Goal: Task Accomplishment & Management: Manage account settings

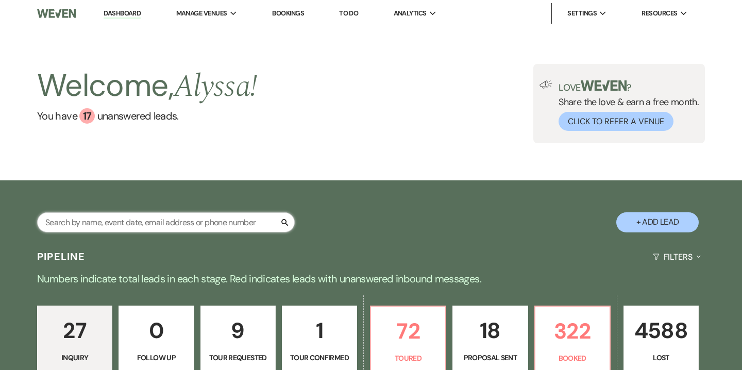
click at [125, 225] on input "text" at bounding box center [166, 222] width 258 height 20
type input "[PERSON_NAME]"
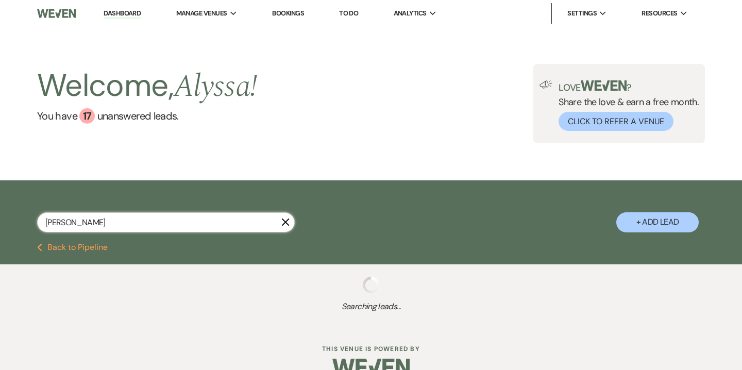
select select "8"
select select "5"
select select "8"
select select "5"
select select "8"
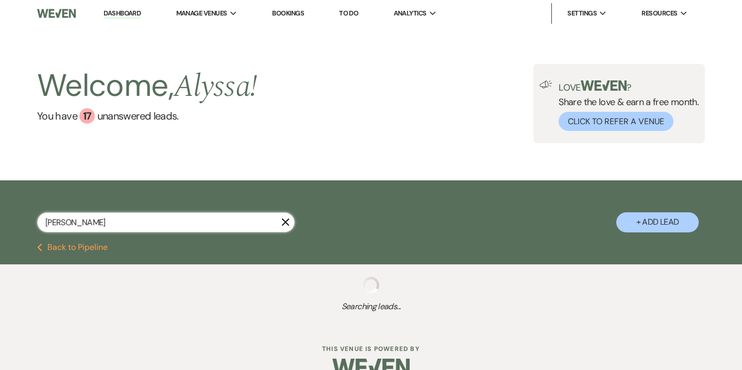
select select "5"
select select "8"
select select "5"
select select "8"
select select "6"
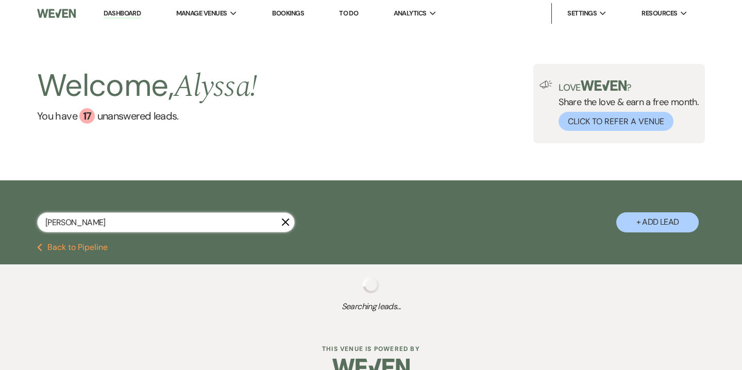
select select "8"
select select "5"
select select "8"
select select "4"
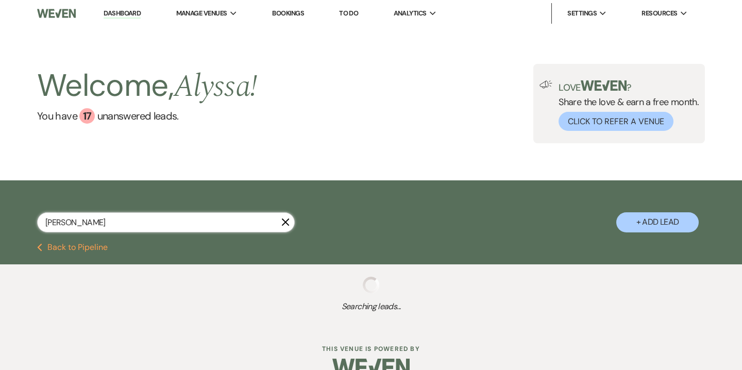
select select "8"
select select "2"
select select "8"
select select "2"
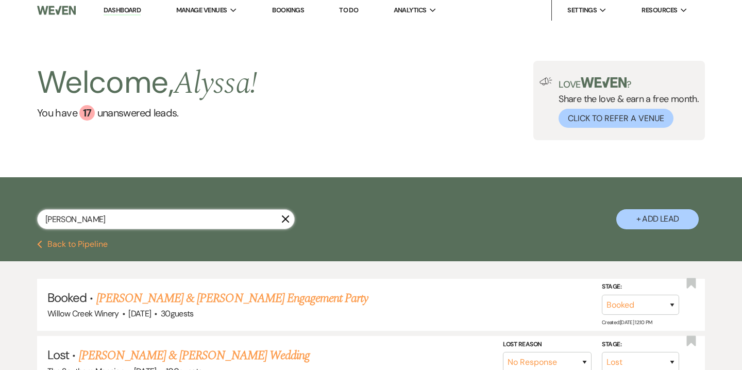
scroll to position [4, 0]
click at [47, 221] on input "[PERSON_NAME]" at bounding box center [166, 219] width 258 height 20
type input "[PERSON_NAME]"
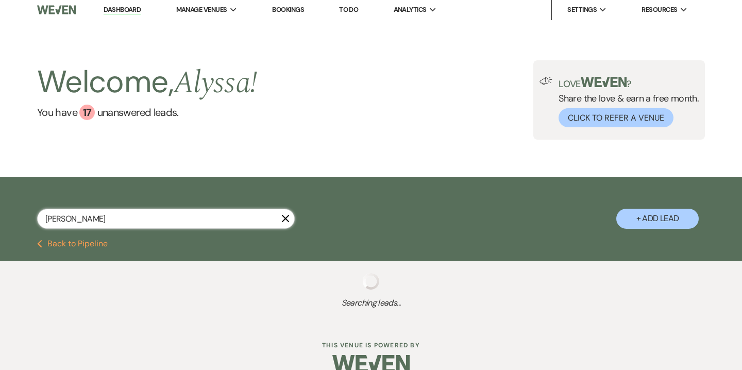
select select "8"
select select "6"
select select "8"
select select "5"
select select "8"
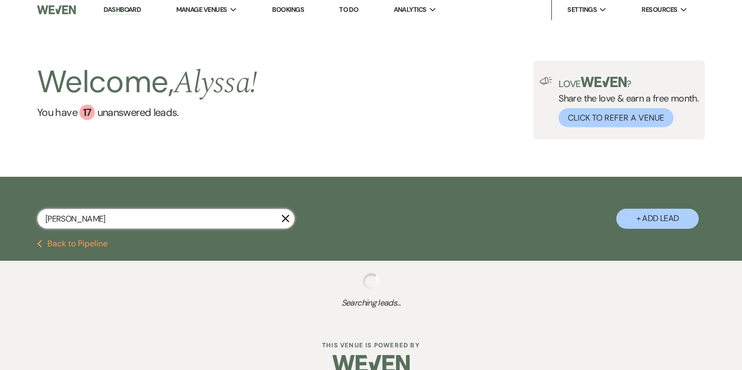
select select "5"
select select "8"
select select "5"
select select "8"
select select "5"
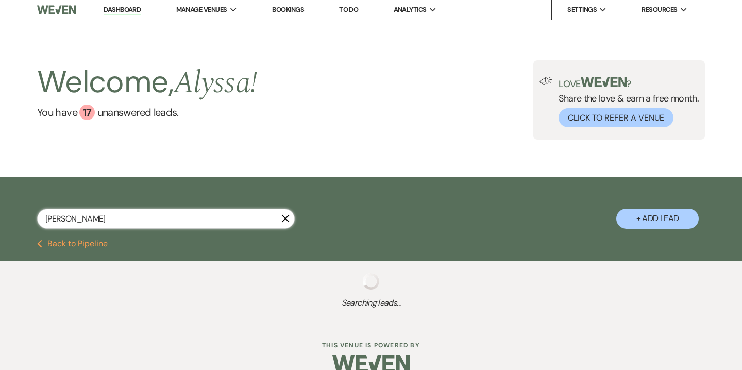
select select "8"
select select "7"
select select "8"
select select "5"
select select "8"
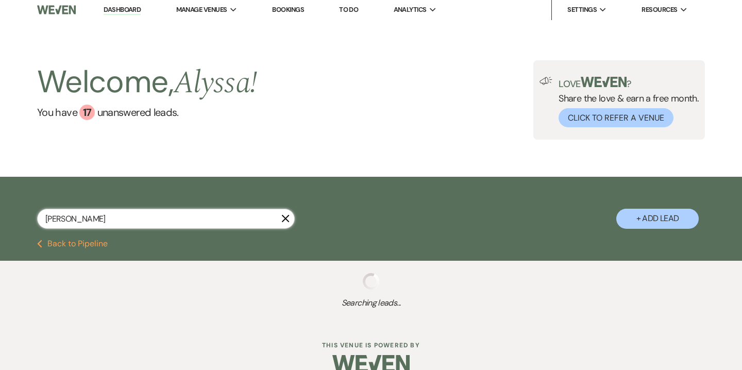
select select "5"
select select "8"
select select "5"
select select "8"
select select "5"
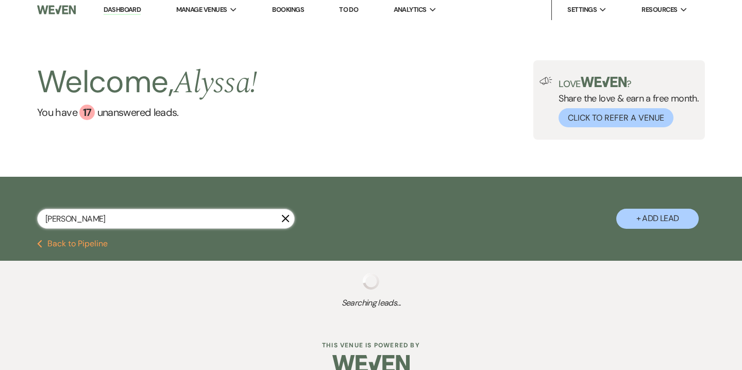
select select "8"
select select "5"
select select "8"
select select "5"
select select "8"
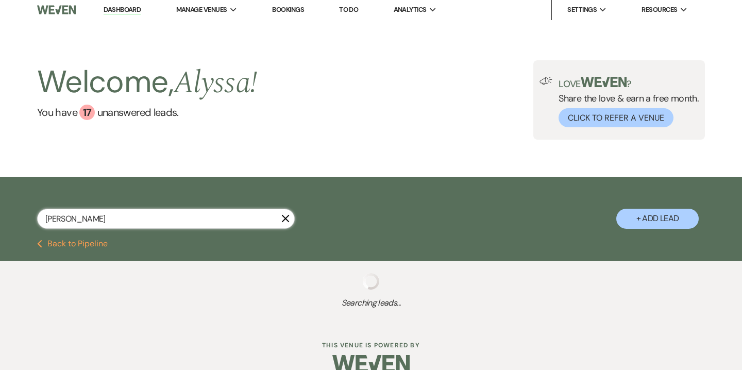
select select "5"
select select "8"
select select "5"
select select "8"
select select "5"
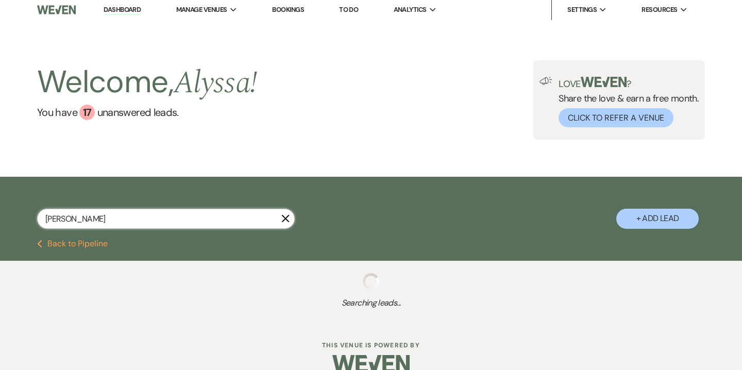
select select "8"
select select "5"
select select "8"
select select "6"
select select "8"
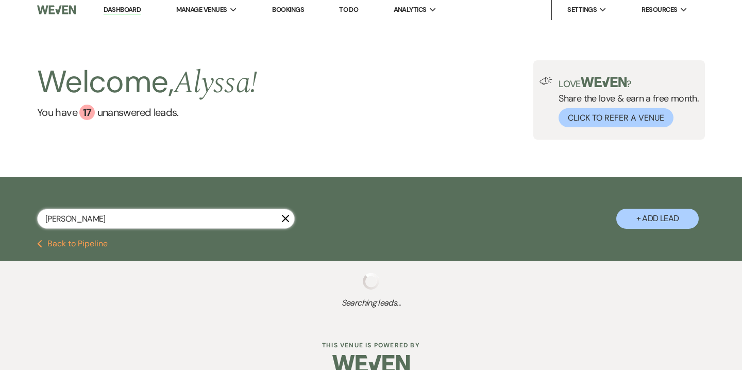
select select "5"
select select "8"
select select "7"
select select "8"
select select "5"
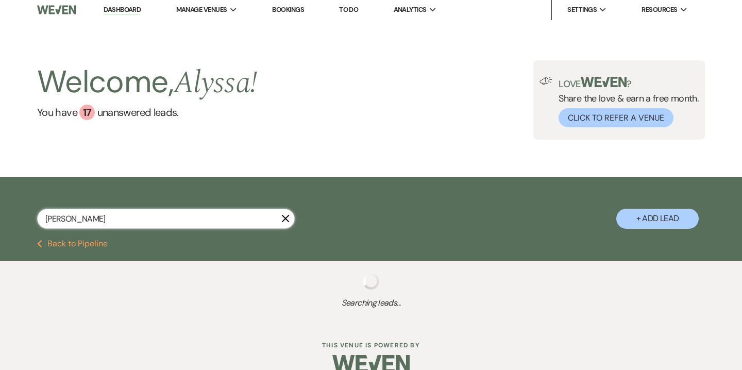
select select "8"
select select "10"
select select "8"
select select "5"
select select "8"
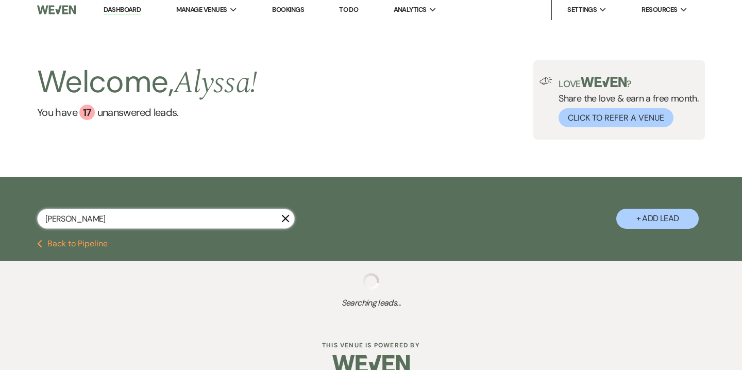
select select "8"
select select "5"
select select "8"
select select "7"
select select "8"
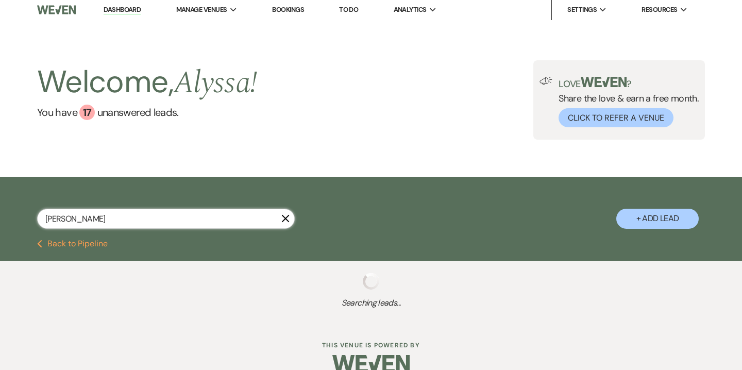
select select "5"
select select "8"
select select "5"
select select "8"
select select "5"
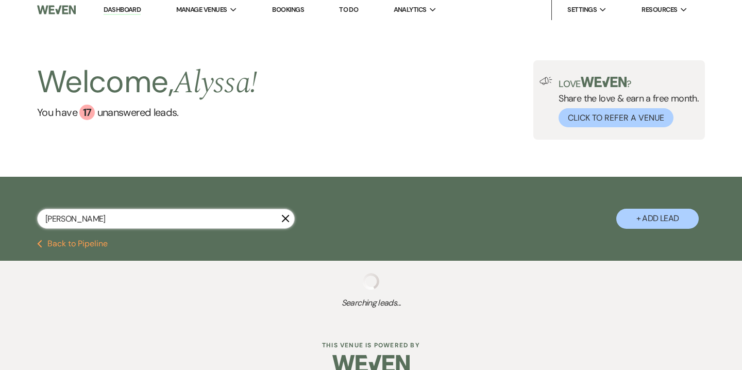
select select "8"
select select "5"
select select "8"
select select "5"
select select "8"
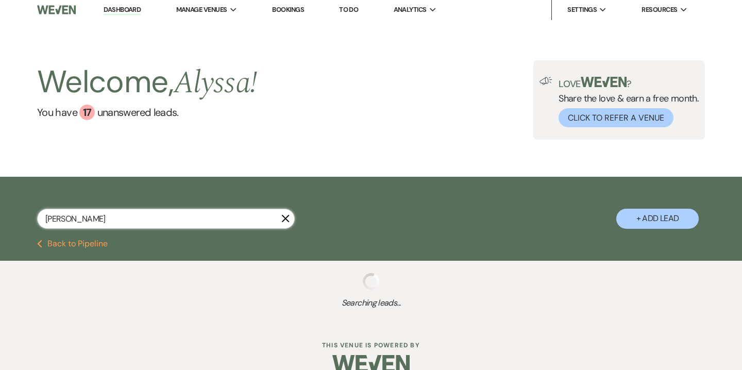
select select "5"
select select "8"
select select "5"
select select "8"
select select "5"
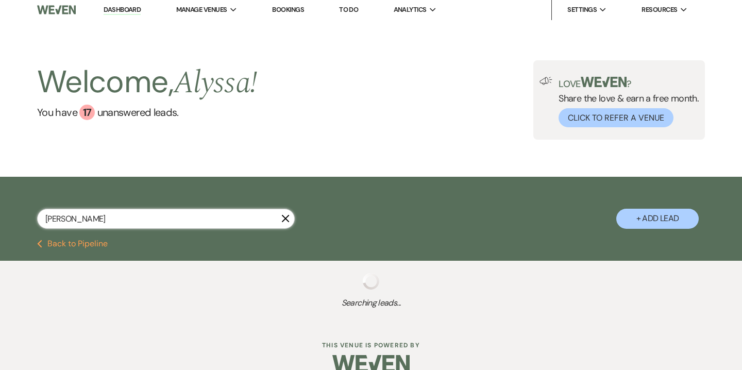
select select "8"
select select "5"
select select "8"
select select "3"
select select "8"
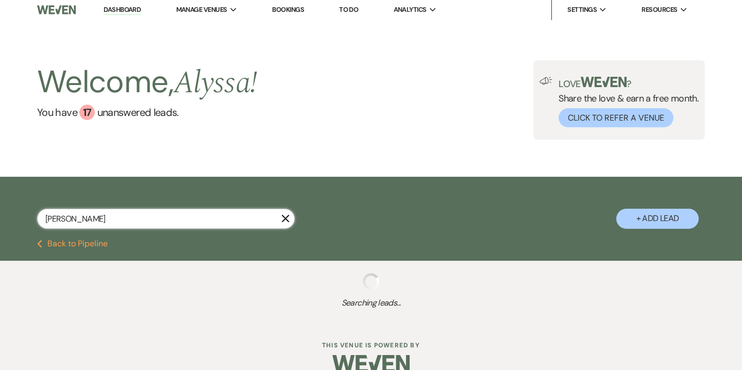
select select "3"
select select "8"
select select "5"
select select "8"
select select "5"
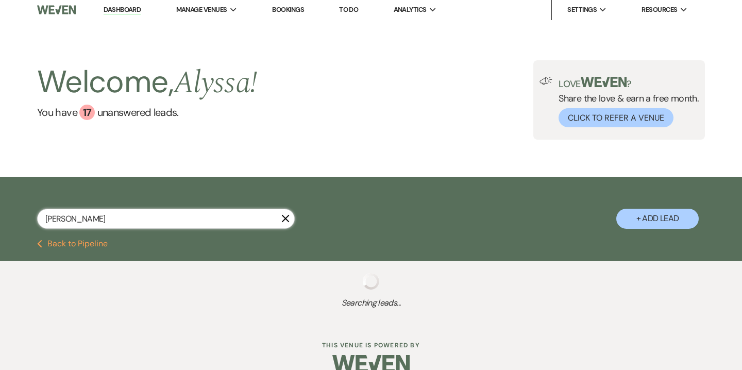
select select "8"
select select "5"
select select "8"
select select "5"
select select "8"
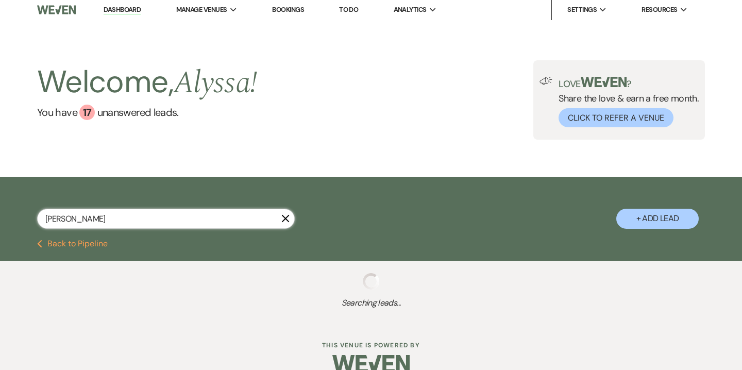
select select "5"
select select "8"
select select "6"
select select "8"
select select "5"
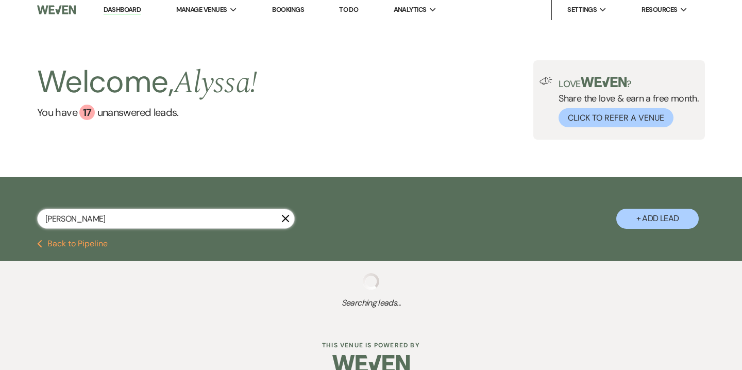
select select "8"
select select "4"
select select "8"
select select "5"
select select "8"
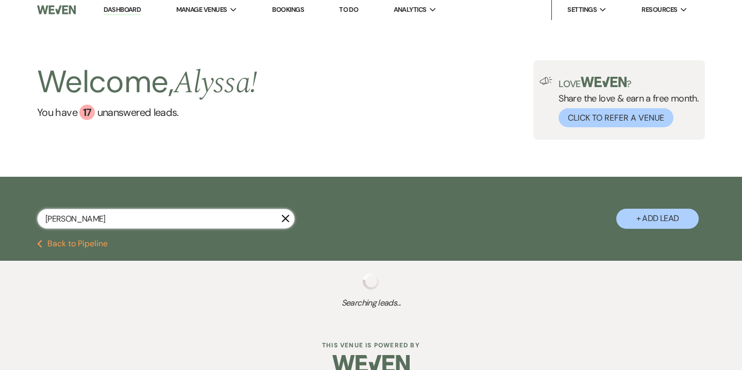
select select "5"
select select "8"
select select "5"
select select "8"
select select "6"
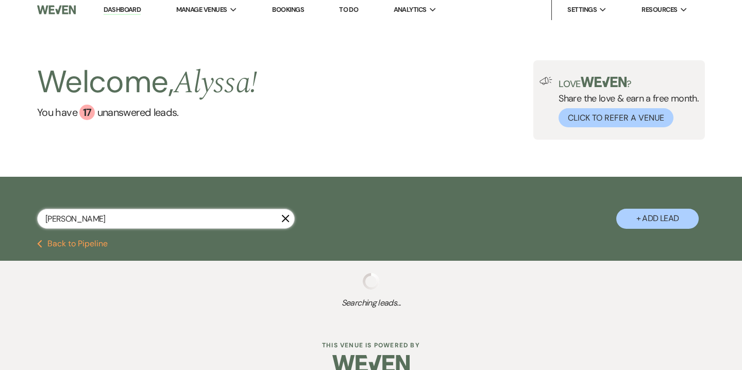
select select "8"
select select "5"
select select "8"
select select "5"
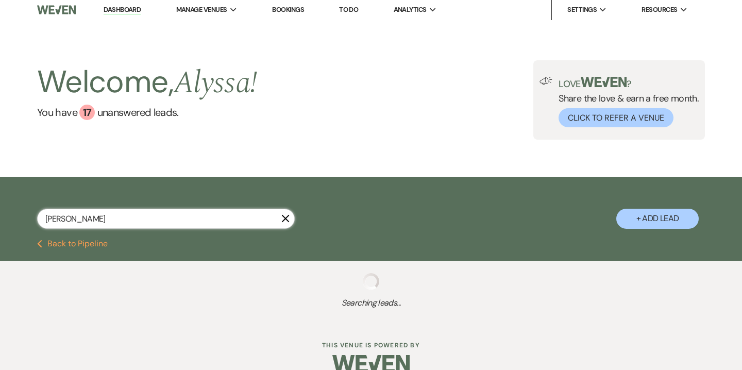
select select "8"
select select "5"
select select "8"
select select "5"
select select "8"
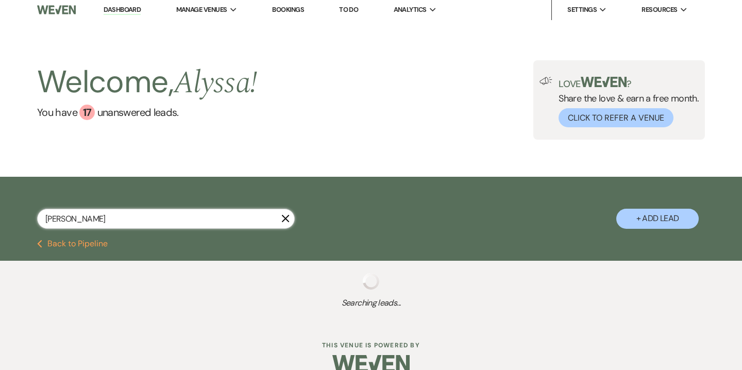
select select "5"
select select "8"
select select "5"
select select "8"
select select "5"
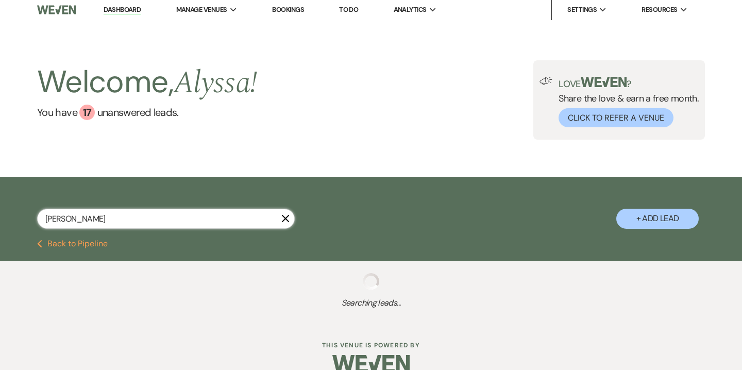
select select "8"
select select "5"
select select "8"
select select "5"
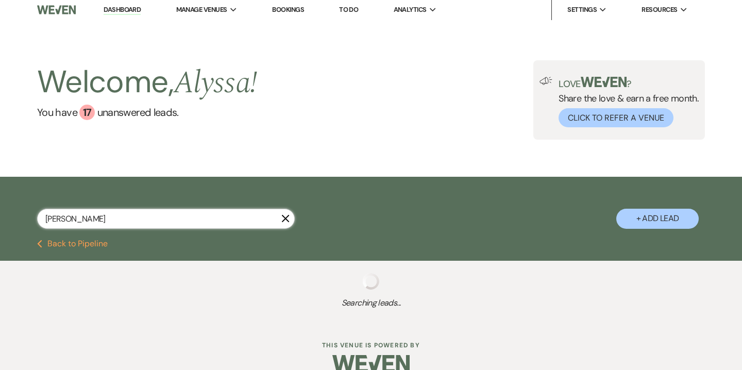
select select "8"
select select "5"
select select "8"
select select "5"
select select "8"
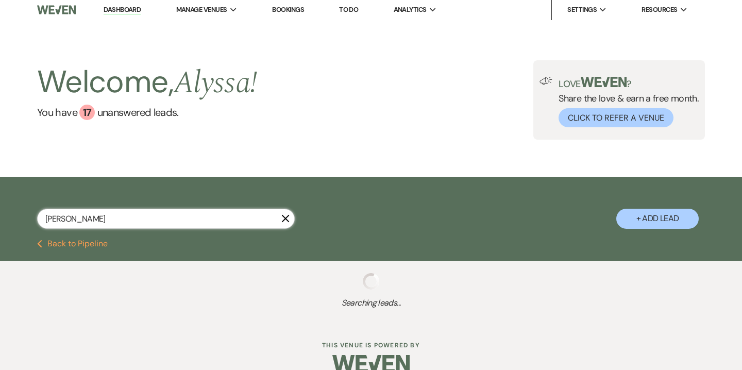
select select "8"
select select "5"
select select "8"
select select "5"
select select "8"
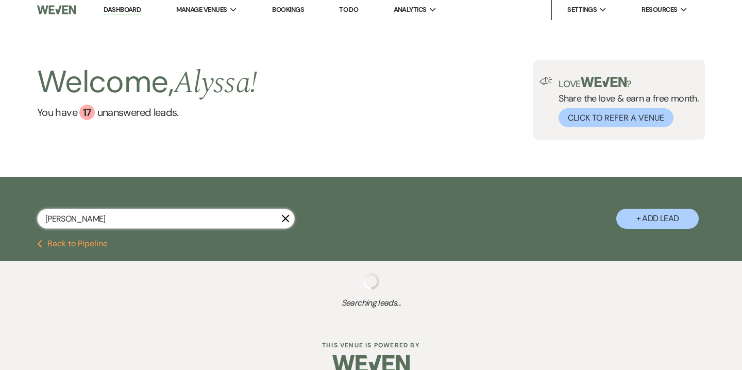
select select "2"
select select "8"
select select "2"
select select "8"
select select "4"
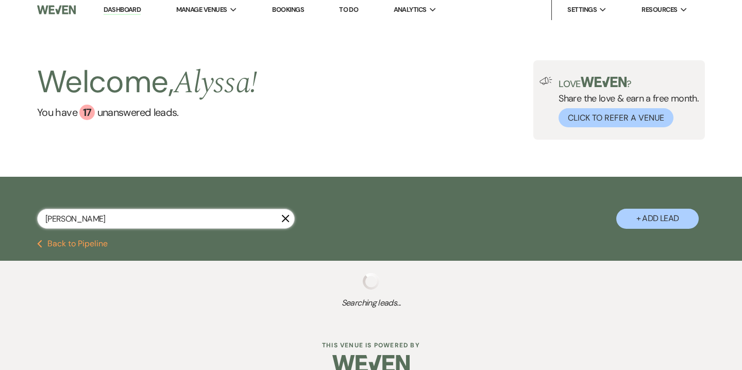
select select "8"
select select "2"
select select "8"
select select "4"
select select "8"
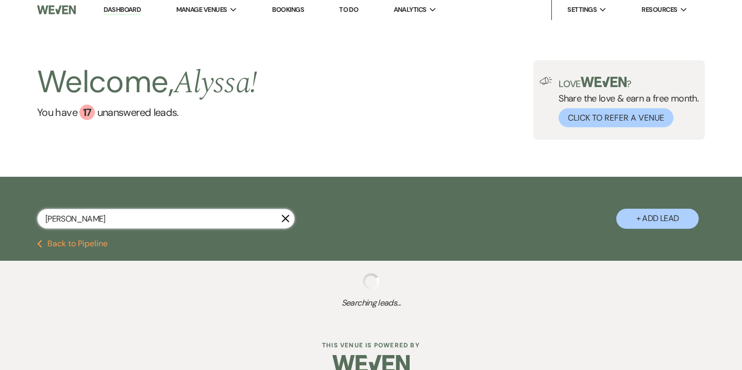
select select "2"
select select "8"
select select "2"
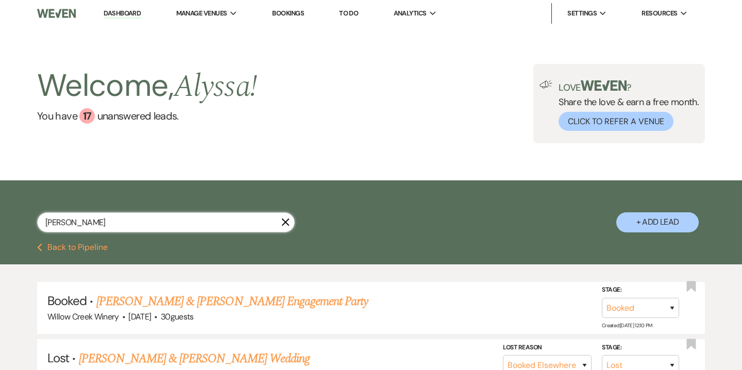
click at [179, 222] on input "[PERSON_NAME]" at bounding box center [166, 222] width 258 height 20
click at [288, 15] on link "Bookings" at bounding box center [288, 13] width 32 height 9
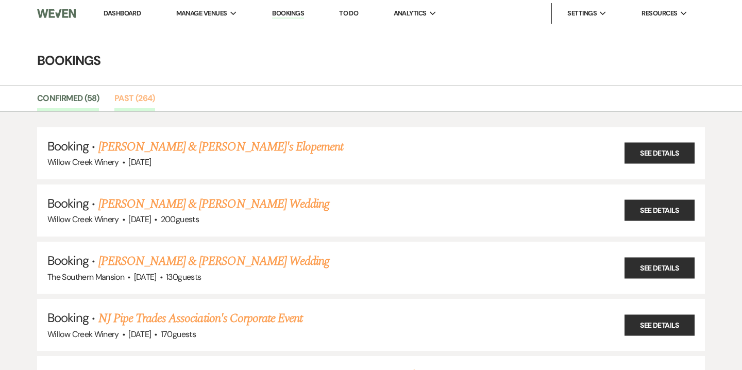
click at [144, 101] on link "Past (264)" at bounding box center [134, 102] width 41 height 20
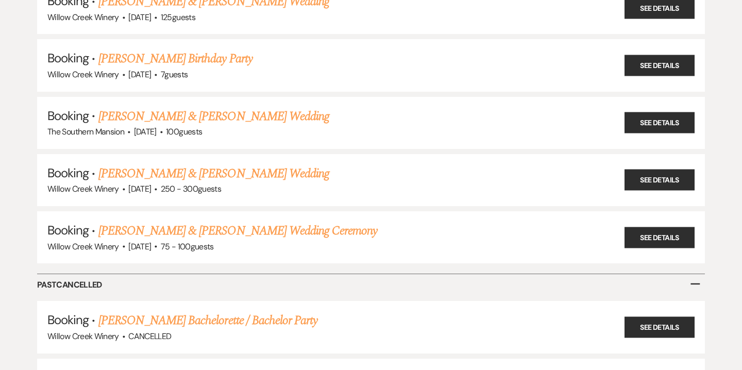
scroll to position [14992, 0]
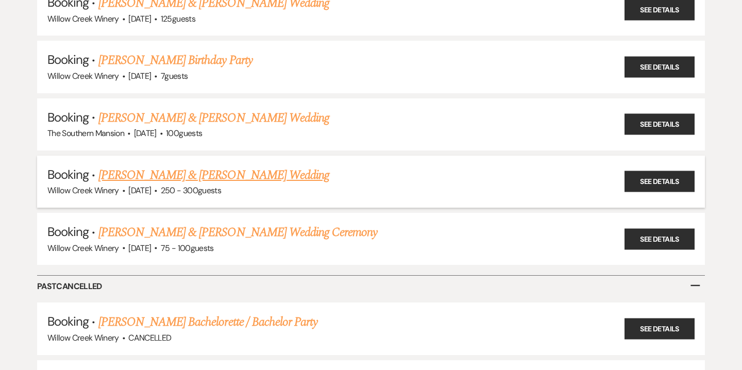
click at [216, 166] on link "[PERSON_NAME] & [PERSON_NAME] Wedding" at bounding box center [213, 175] width 231 height 19
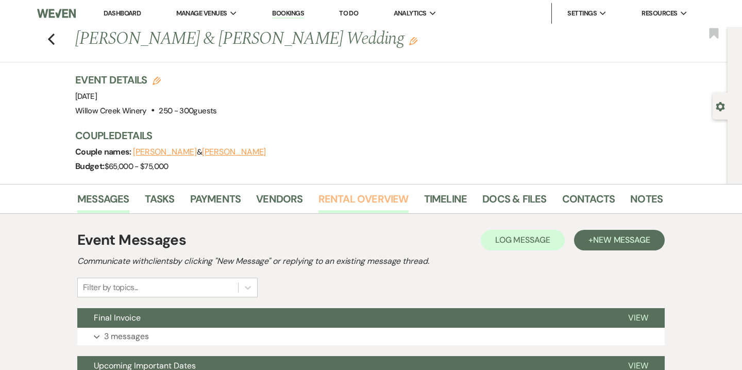
click at [371, 197] on link "Rental Overview" at bounding box center [364, 202] width 90 height 23
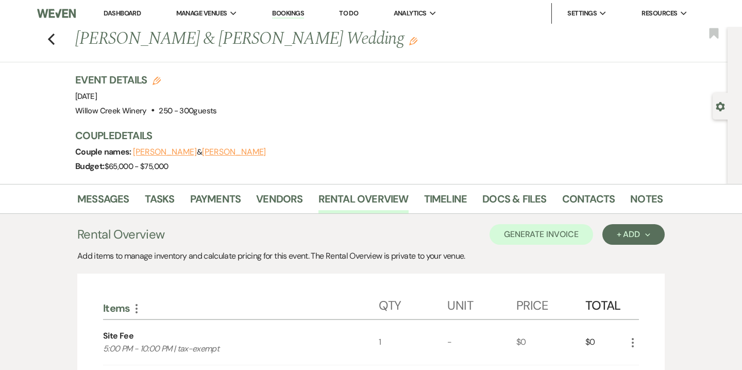
click at [128, 11] on link "Dashboard" at bounding box center [122, 13] width 37 height 9
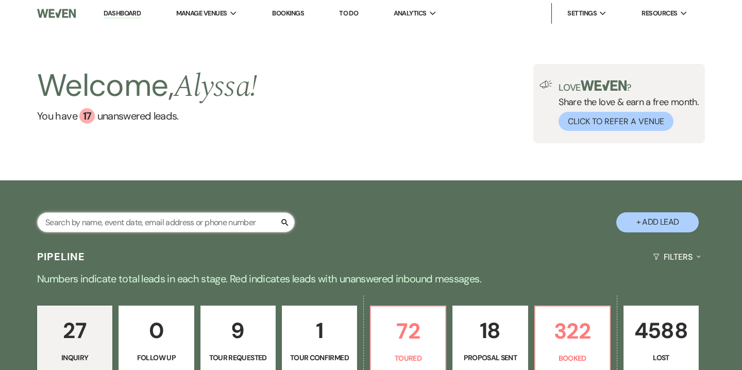
click at [187, 224] on input "text" at bounding box center [166, 222] width 258 height 20
type input "pipe"
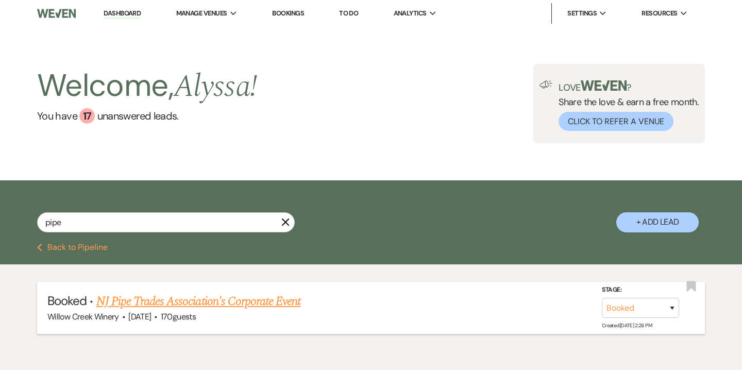
click at [218, 296] on link "NJ Pipe Trades Association's Corporate Event" at bounding box center [198, 301] width 205 height 19
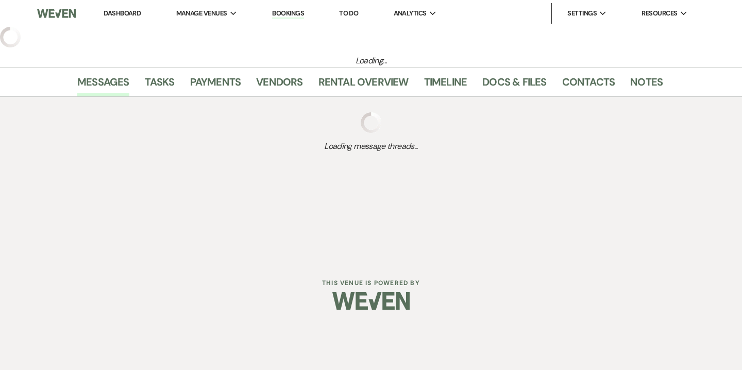
select select "5"
select select "9"
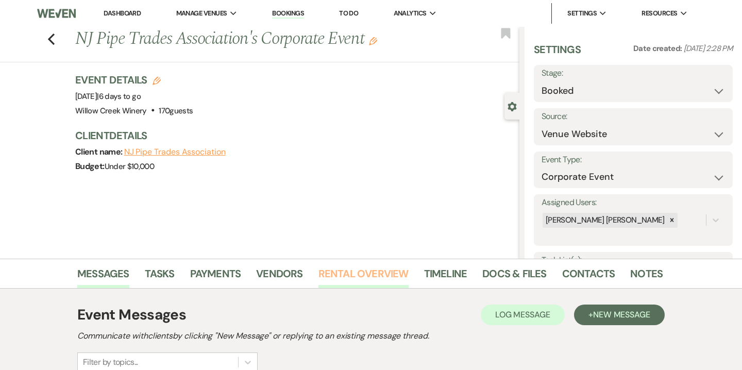
click at [375, 278] on link "Rental Overview" at bounding box center [364, 277] width 90 height 23
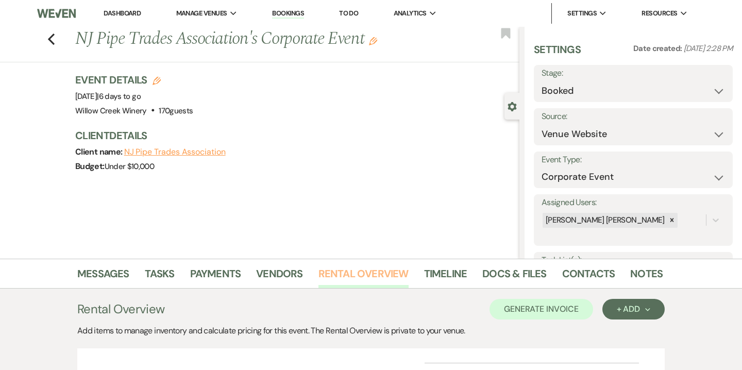
scroll to position [108, 0]
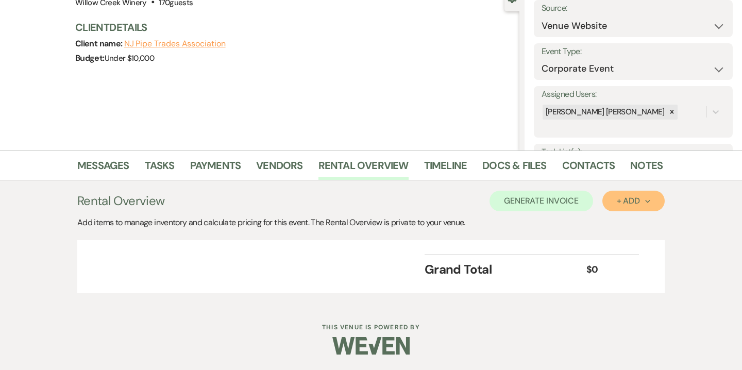
click at [630, 201] on div "+ Add Next" at bounding box center [634, 201] width 34 height 8
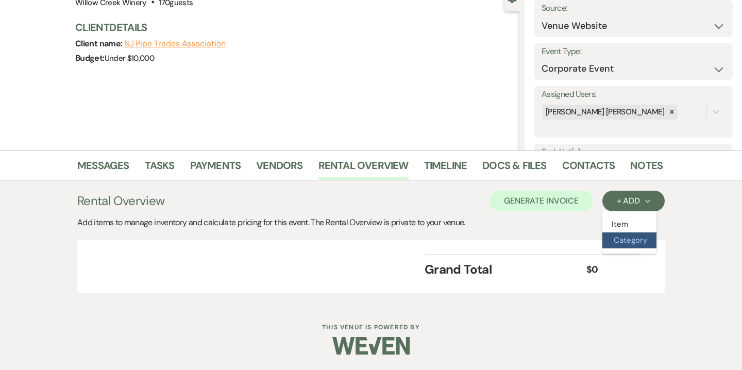
click at [631, 244] on button "Category" at bounding box center [630, 241] width 54 height 16
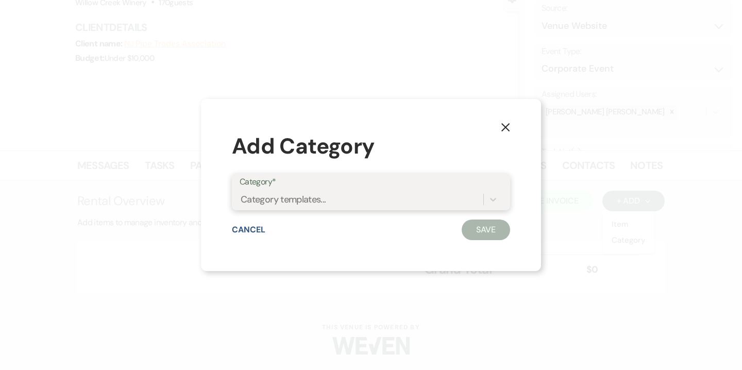
click at [384, 196] on div "Category templates..." at bounding box center [362, 199] width 244 height 18
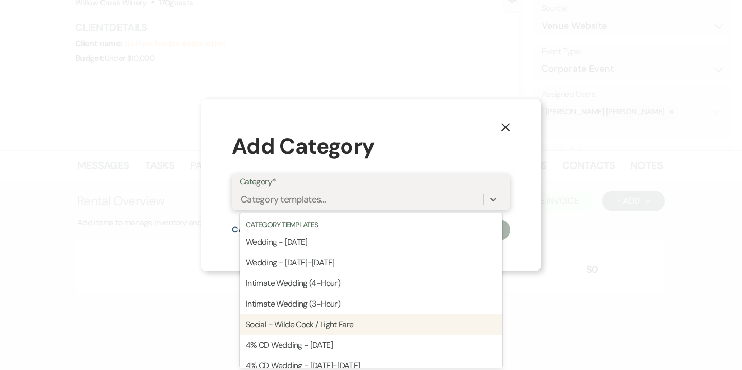
scroll to position [179, 0]
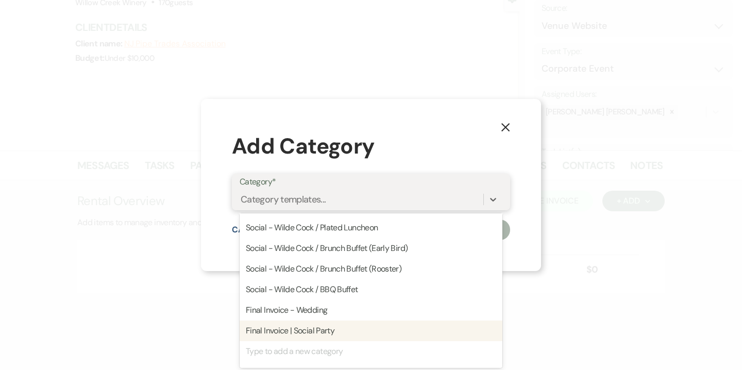
click at [357, 329] on div "Final Invoice | Social Party" at bounding box center [371, 331] width 263 height 21
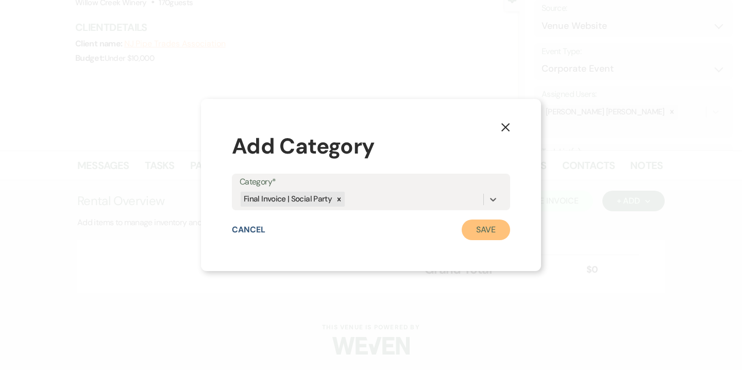
click at [496, 234] on button "Save" at bounding box center [486, 230] width 48 height 21
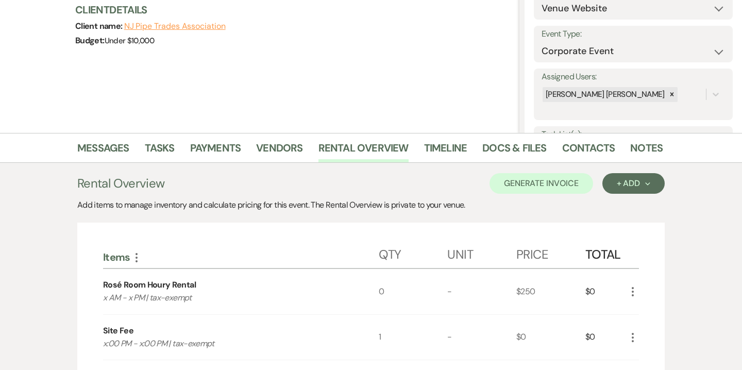
scroll to position [138, 0]
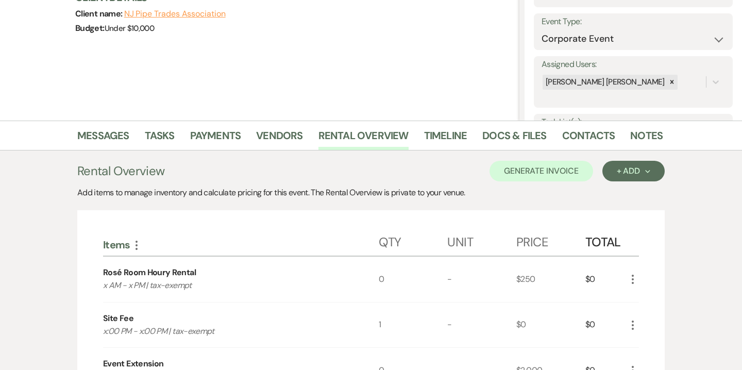
click at [136, 246] on icon "More" at bounding box center [136, 245] width 12 height 12
click at [136, 241] on use "button" at bounding box center [137, 245] width 2 height 9
click at [638, 172] on div "+ Add Next" at bounding box center [634, 171] width 34 height 8
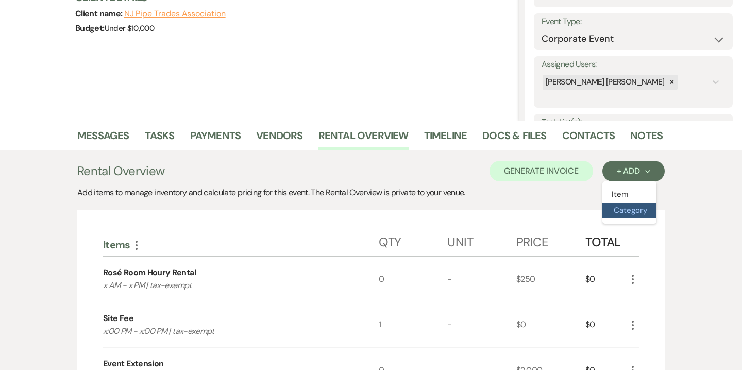
click at [635, 212] on button "Category" at bounding box center [630, 211] width 54 height 16
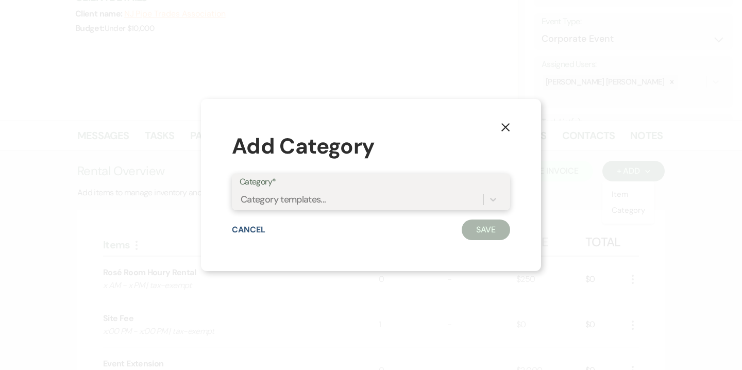
click at [372, 200] on div "Category templates..." at bounding box center [362, 199] width 244 height 18
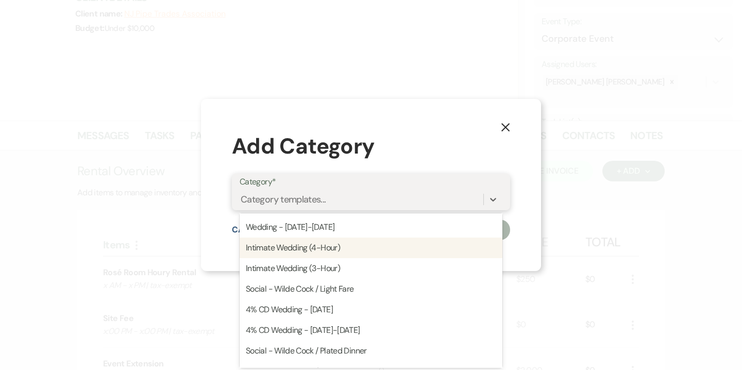
scroll to position [36, 0]
click at [348, 291] on div "Social - Wilde Cock / Light Fare" at bounding box center [371, 289] width 263 height 21
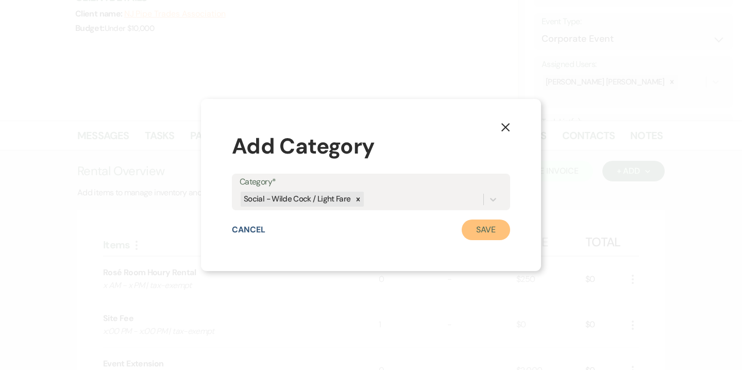
click at [493, 230] on button "Save" at bounding box center [486, 230] width 48 height 21
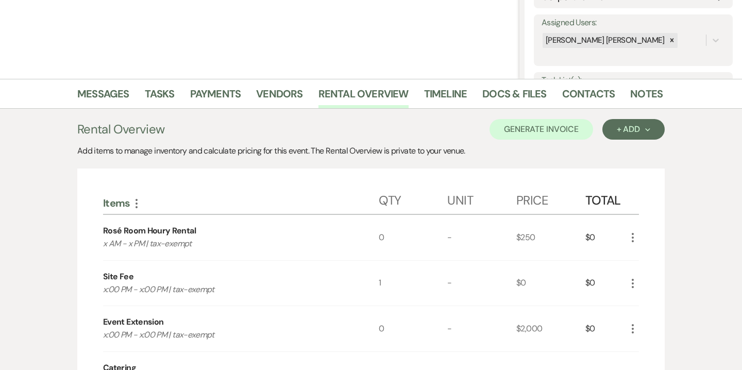
scroll to position [180, 0]
click at [141, 203] on icon "More" at bounding box center [136, 203] width 12 height 12
click at [165, 225] on button "Expand Move Down" at bounding box center [181, 222] width 102 height 16
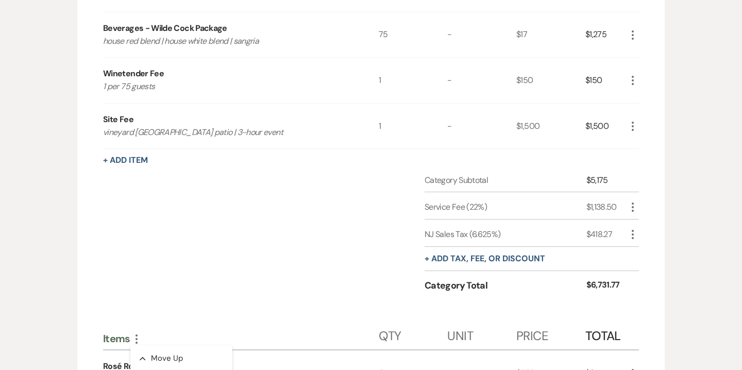
scroll to position [604, 0]
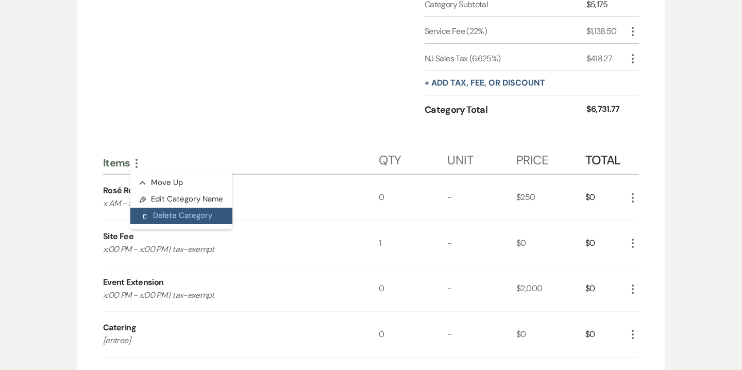
click at [200, 213] on button "Delete Delete Category" at bounding box center [181, 216] width 102 height 16
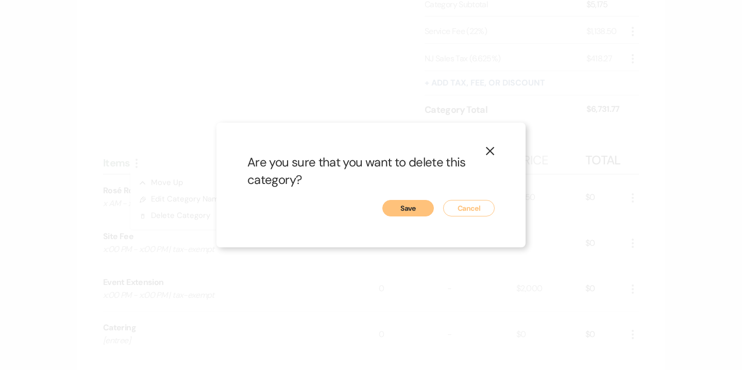
click at [405, 197] on div at bounding box center [370, 194] width 247 height 11
click at [405, 206] on button "Save" at bounding box center [409, 208] width 52 height 16
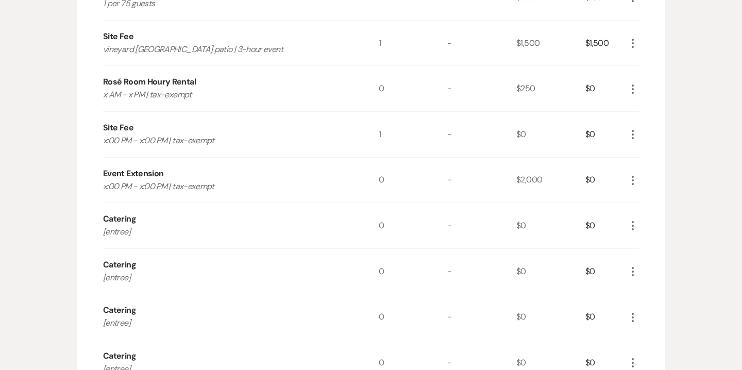
scroll to position [483, 0]
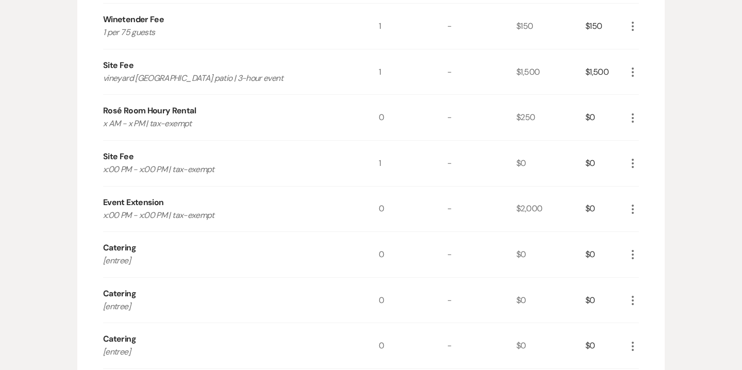
click at [636, 113] on icon "More" at bounding box center [633, 118] width 12 height 12
click at [655, 151] on button "X Delete" at bounding box center [655, 154] width 56 height 16
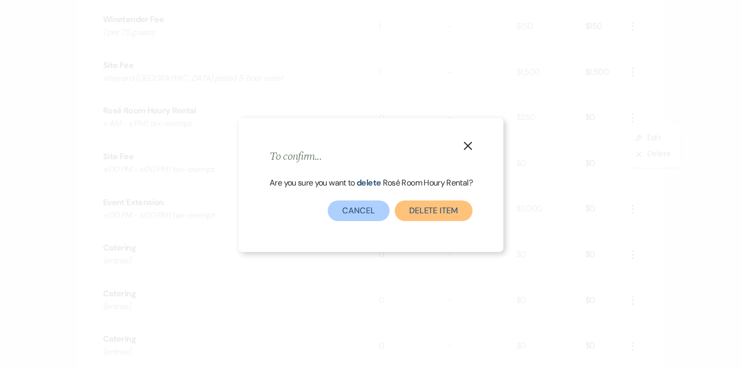
click at [431, 209] on button "Delete Item" at bounding box center [434, 211] width 78 height 21
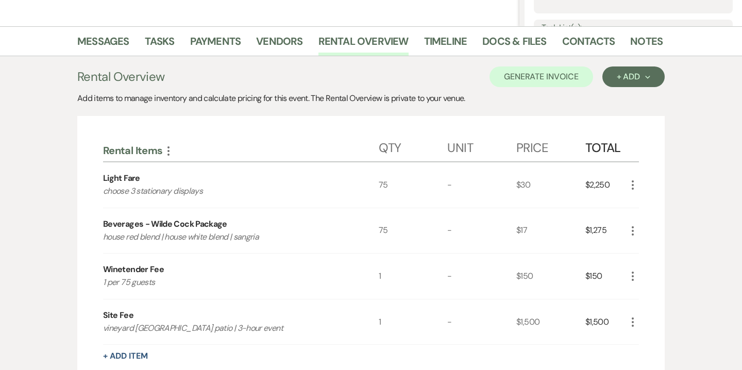
scroll to position [185, 0]
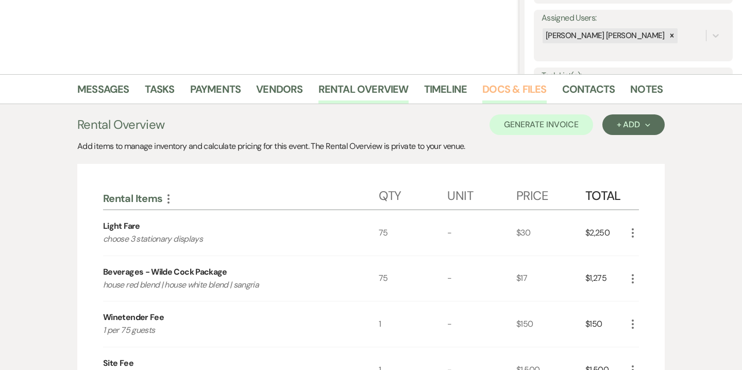
click at [500, 90] on link "Docs & Files" at bounding box center [515, 92] width 64 height 23
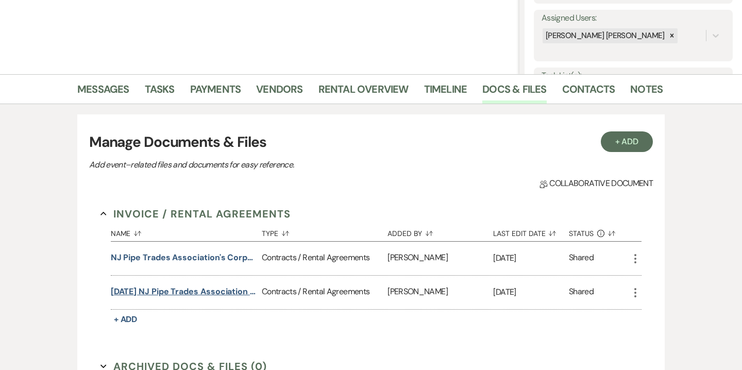
click at [190, 294] on button "[DATE] NJ Pipe Trades Association Tasting & Tour Contract Addendum" at bounding box center [184, 292] width 147 height 12
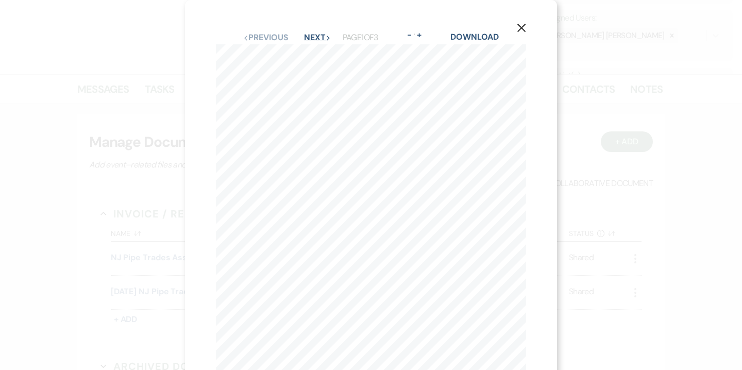
click at [323, 34] on button "Next Next" at bounding box center [317, 38] width 27 height 8
click at [316, 37] on button "Next Next" at bounding box center [317, 38] width 27 height 8
click at [270, 42] on button "Previous Previous" at bounding box center [265, 38] width 45 height 8
click at [275, 34] on button "Previous Previous" at bounding box center [265, 38] width 45 height 8
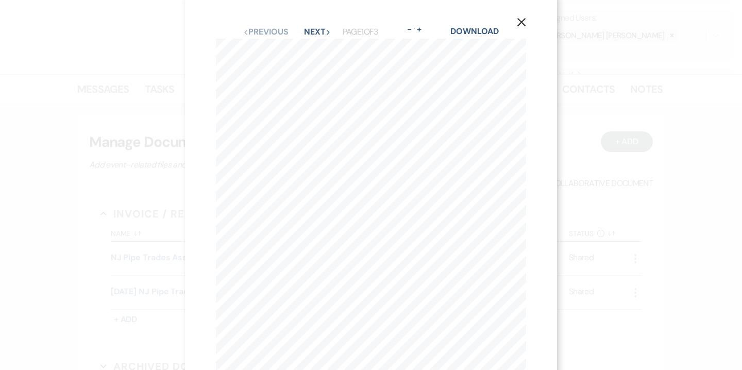
click at [526, 20] on button "X" at bounding box center [521, 22] width 15 height 18
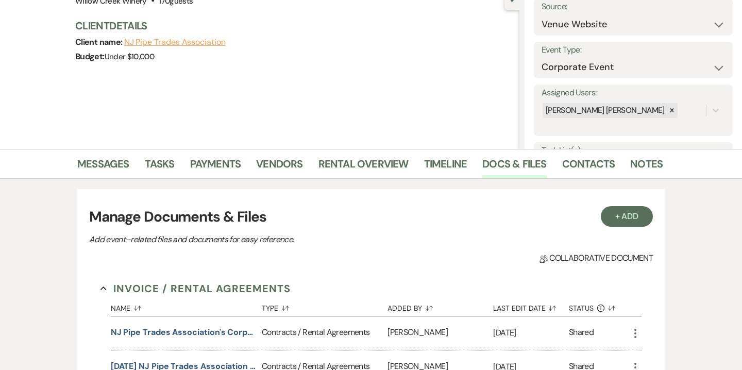
scroll to position [111, 0]
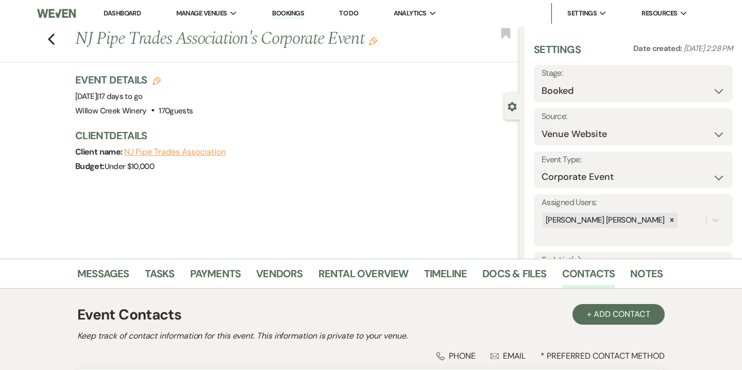
select select "5"
select select "9"
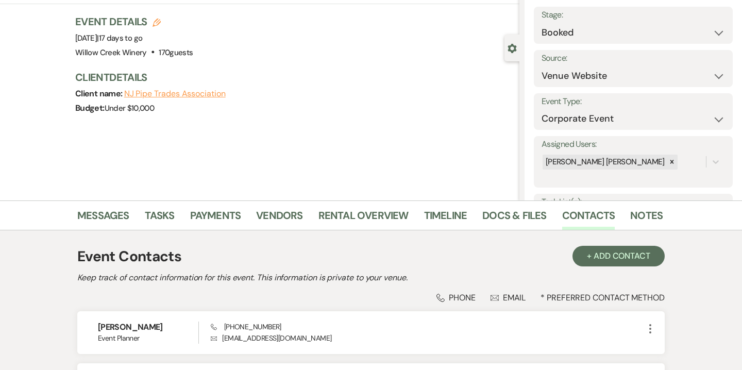
scroll to position [43, 0]
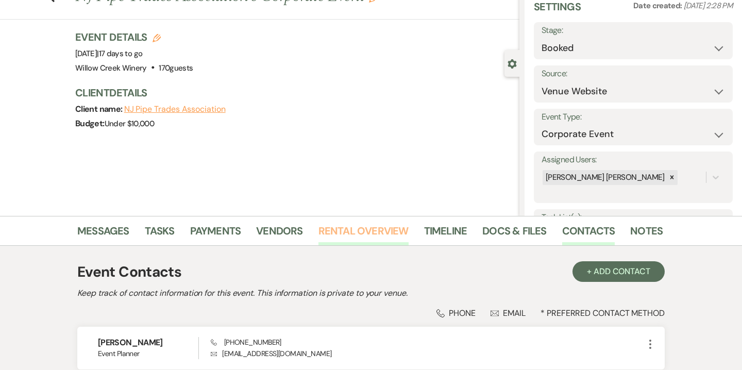
click at [378, 238] on link "Rental Overview" at bounding box center [364, 234] width 90 height 23
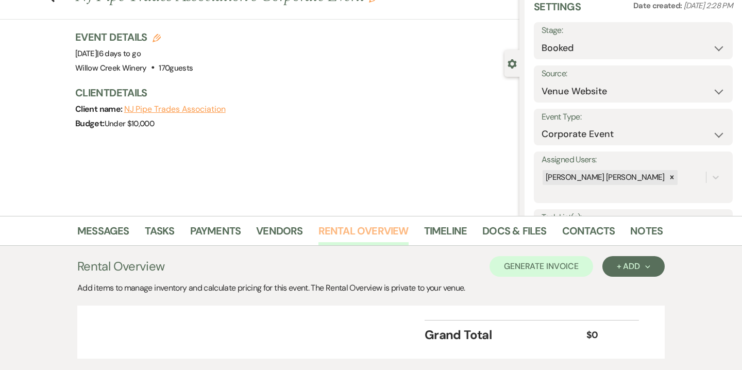
scroll to position [108, 0]
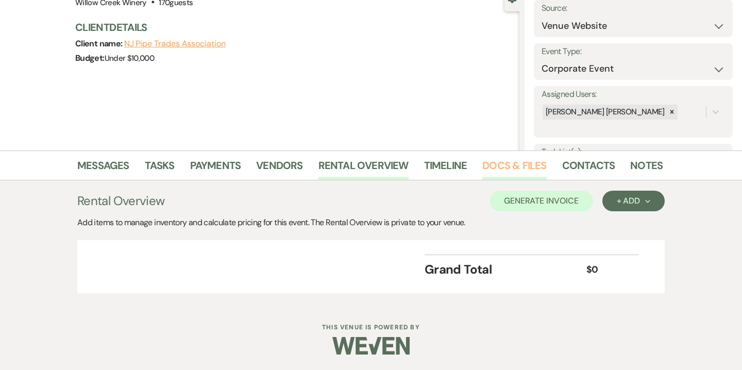
click at [522, 168] on link "Docs & Files" at bounding box center [515, 168] width 64 height 23
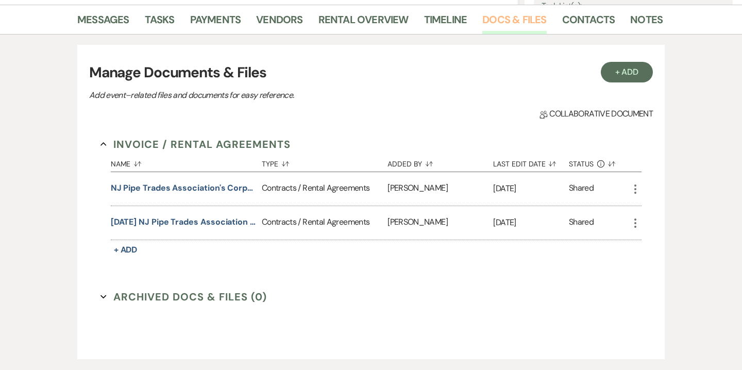
scroll to position [256, 0]
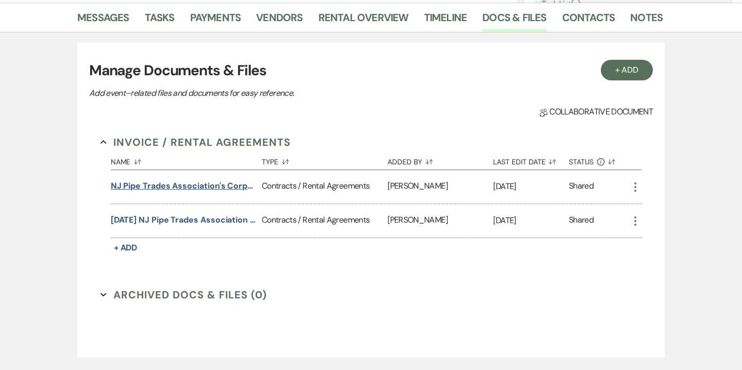
click at [236, 187] on button "NJ Pipe Trades Association's Corporate Event Contract" at bounding box center [184, 186] width 147 height 12
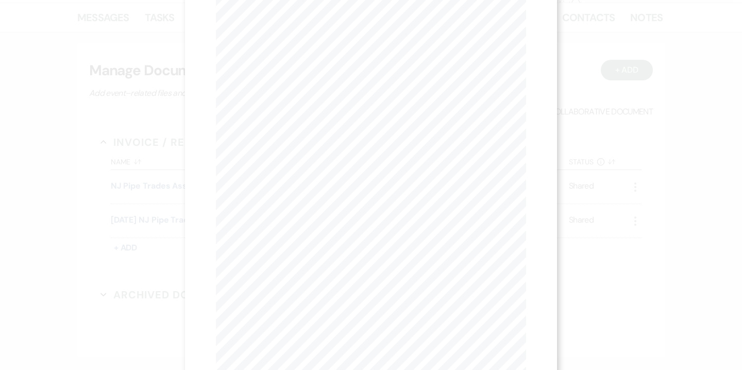
scroll to position [24, 0]
click at [318, 16] on button "Next Next" at bounding box center [317, 13] width 27 height 8
click at [317, 39] on button "Next Next" at bounding box center [317, 38] width 27 height 8
click at [278, 39] on button "Previous Previous" at bounding box center [265, 38] width 45 height 8
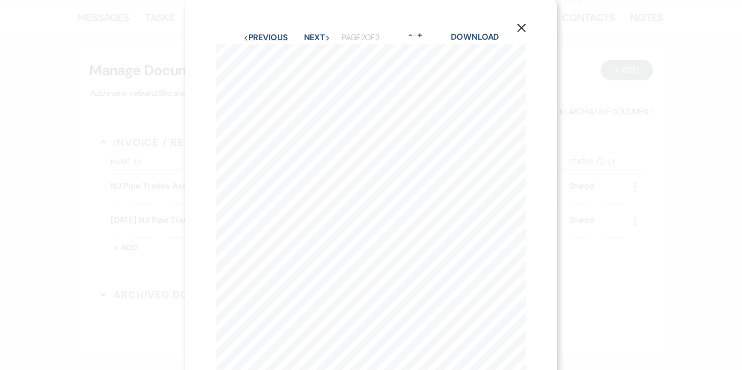
click at [278, 39] on button "Previous Previous" at bounding box center [265, 38] width 45 height 8
click at [523, 25] on icon "X" at bounding box center [521, 27] width 9 height 9
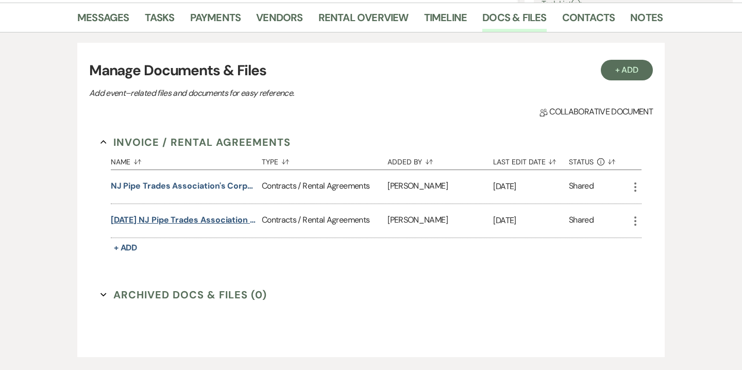
click at [180, 224] on button "[DATE] NJ Pipe Trades Association Tasting & Tour Contract Addendum" at bounding box center [184, 220] width 147 height 12
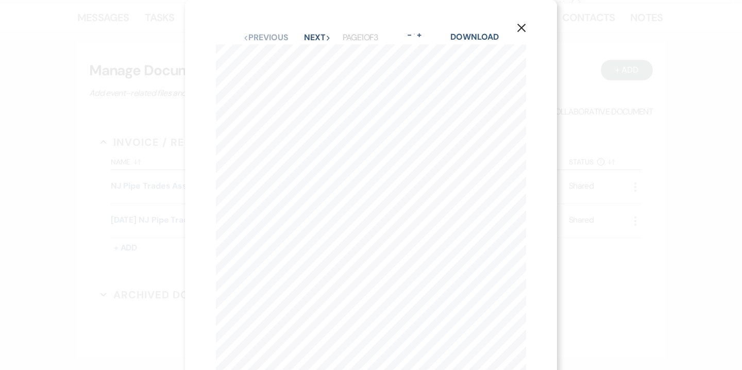
click at [523, 28] on icon "X" at bounding box center [521, 27] width 9 height 9
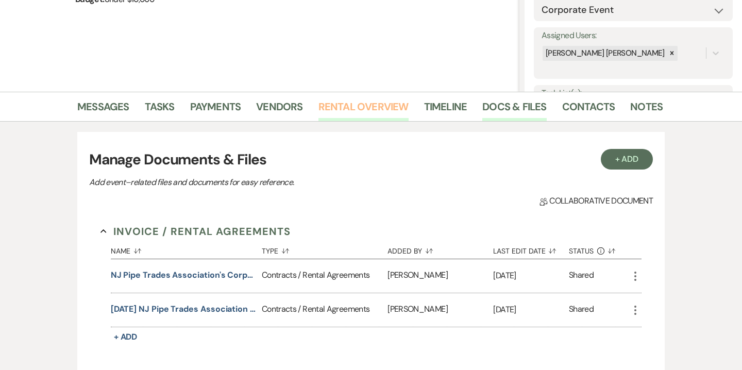
click at [345, 114] on link "Rental Overview" at bounding box center [364, 109] width 90 height 23
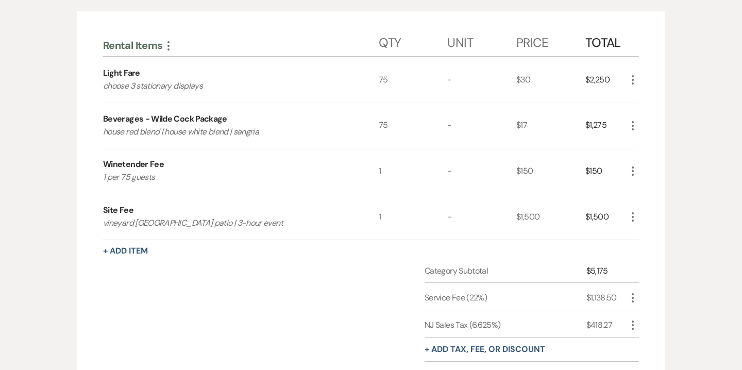
scroll to position [326, 0]
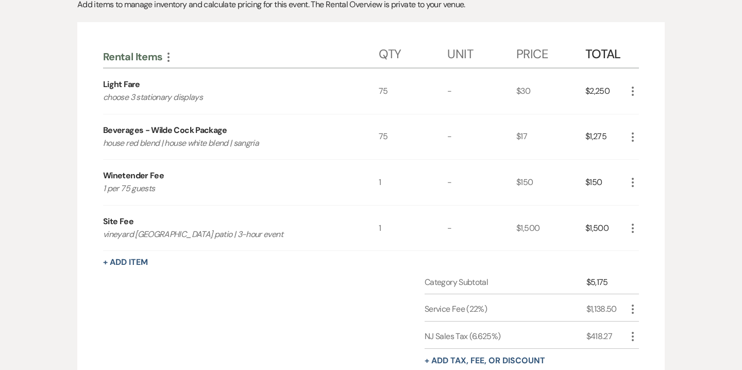
click at [633, 87] on use "button" at bounding box center [633, 91] width 2 height 9
click at [659, 119] on button "Pencil Edit" at bounding box center [654, 111] width 54 height 16
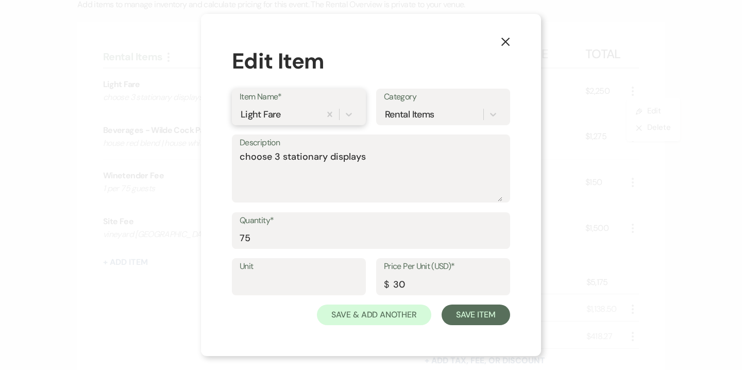
click at [289, 114] on div "Light Fare" at bounding box center [280, 114] width 81 height 18
type input "Tour and Tasting"
click at [287, 155] on textarea "choose 3 stationary displays" at bounding box center [371, 176] width 263 height 52
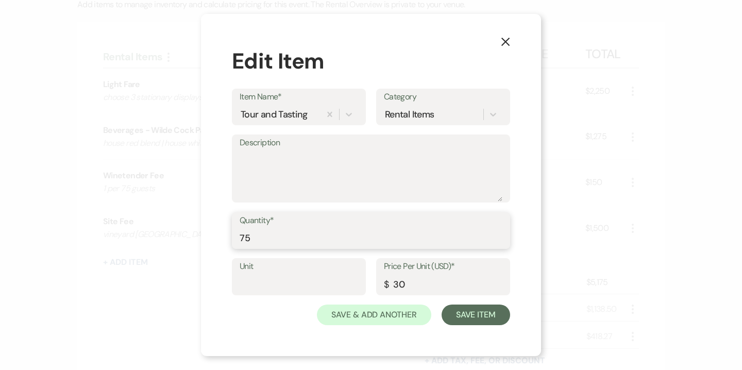
click at [256, 238] on input "75" at bounding box center [371, 238] width 263 height 20
type input "150"
click at [403, 283] on input "30" at bounding box center [443, 284] width 119 height 20
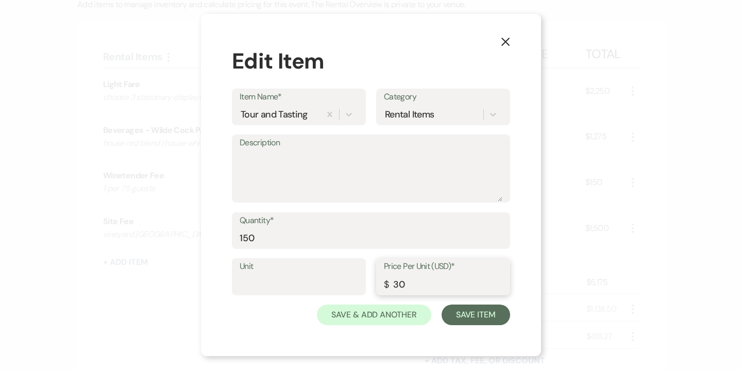
click at [403, 283] on input "30" at bounding box center [443, 284] width 119 height 20
type input "25"
click at [469, 311] on button "Save Item" at bounding box center [476, 315] width 69 height 21
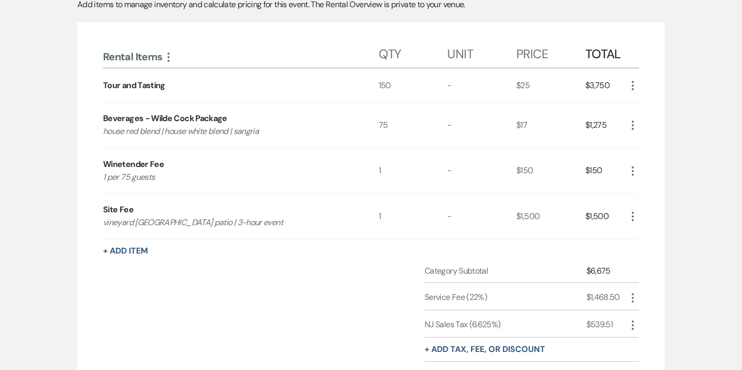
click at [631, 121] on icon "More" at bounding box center [633, 125] width 12 height 12
click at [654, 145] on button "Pencil Edit" at bounding box center [654, 145] width 54 height 16
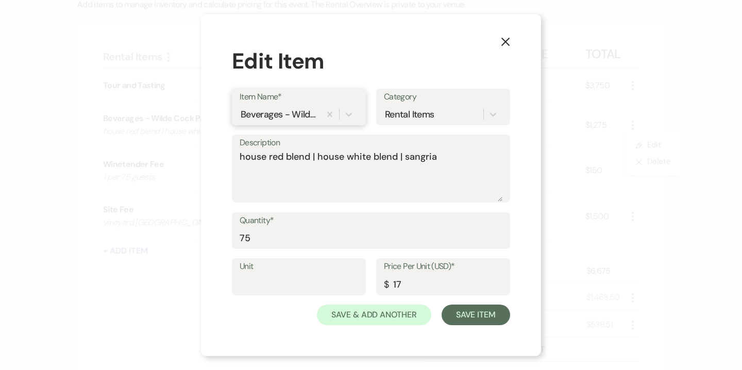
click at [301, 113] on div "Beverages - Wilde Cock Package" at bounding box center [279, 114] width 77 height 14
type input "Catering"
type textarea "x-guest minimum"
type input "216"
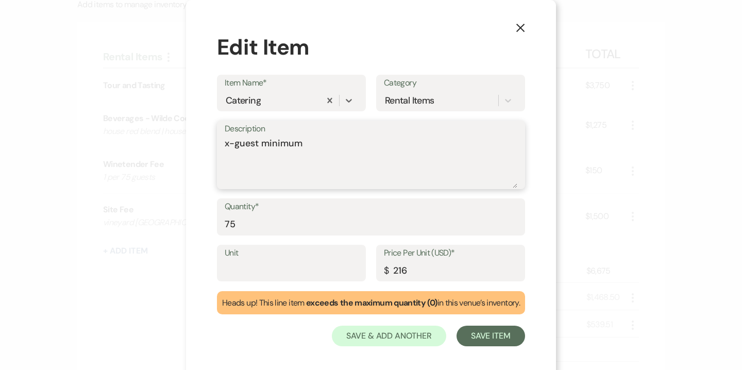
click at [279, 153] on textarea "x-guest minimum" at bounding box center [371, 163] width 293 height 52
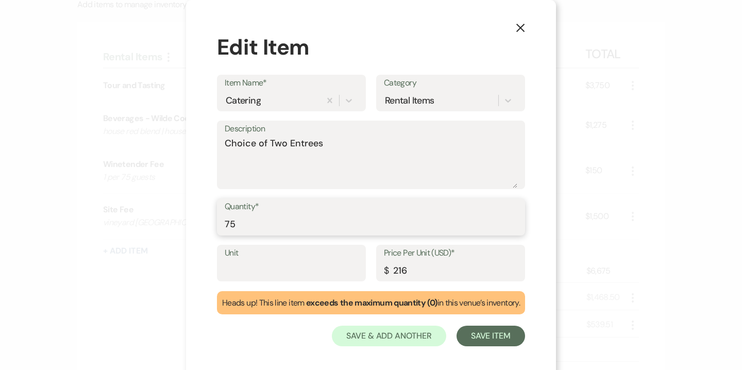
click at [236, 229] on input "75" at bounding box center [371, 224] width 293 height 20
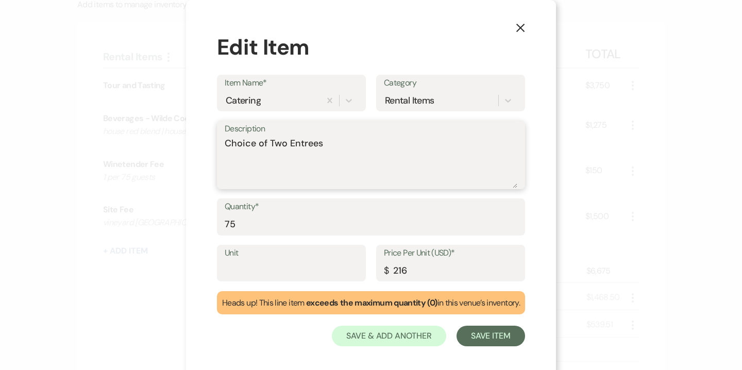
click at [298, 144] on textarea "Choice of Two Entrees" at bounding box center [371, 163] width 293 height 52
type textarea "Chicken Caesar Salad"
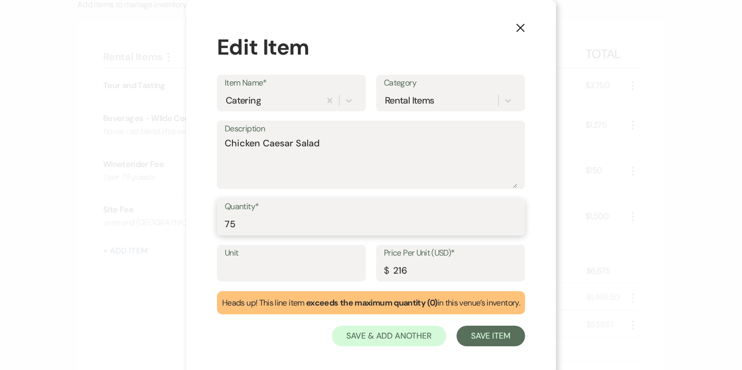
click at [233, 225] on input "75" at bounding box center [371, 224] width 293 height 20
click at [402, 270] on input "216" at bounding box center [451, 270] width 134 height 20
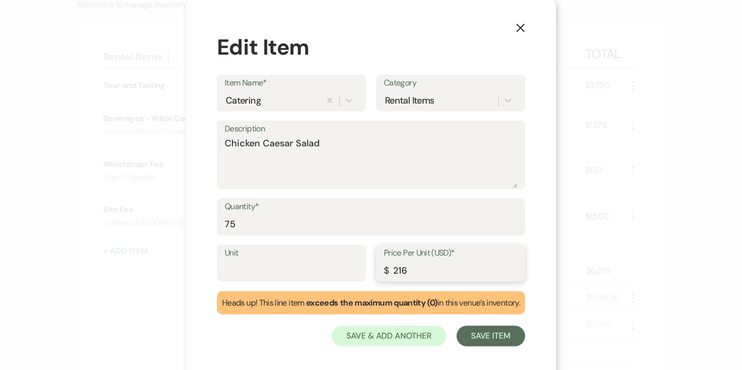
click at [402, 270] on input "216" at bounding box center [451, 270] width 134 height 20
type input "35"
click at [239, 226] on input "75" at bounding box center [371, 224] width 293 height 20
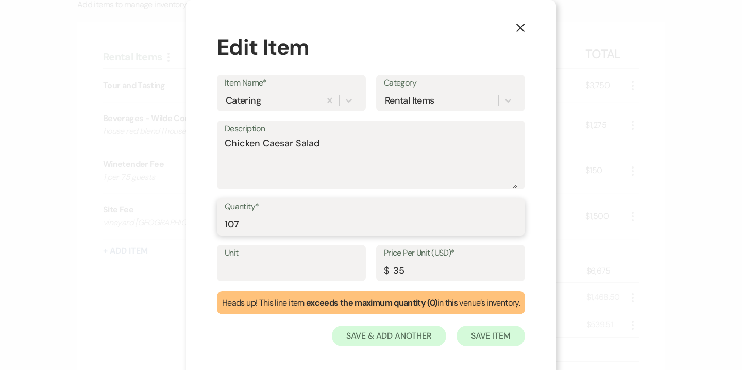
type input "107"
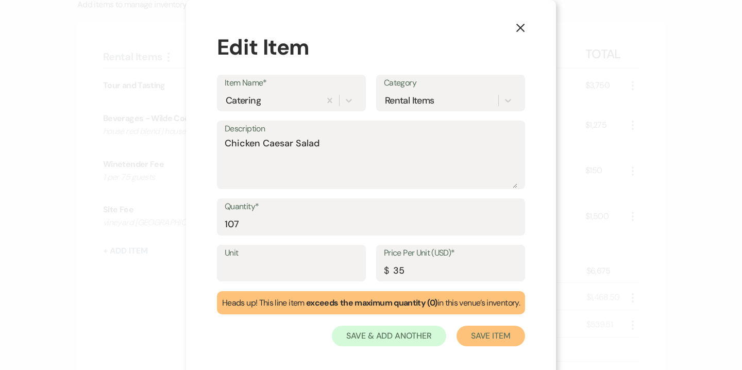
click at [502, 331] on button "Save Item" at bounding box center [491, 336] width 69 height 21
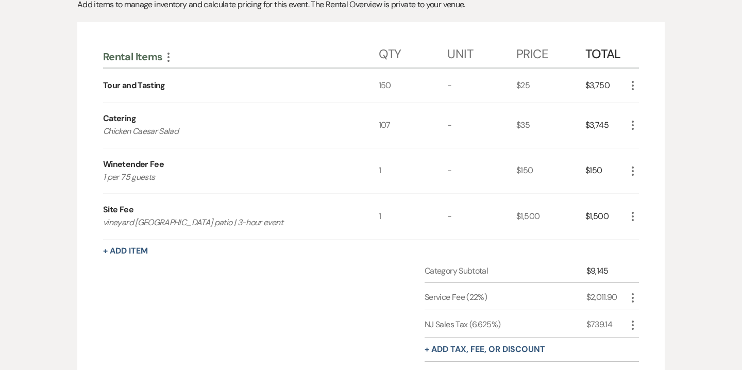
click at [631, 169] on icon "More" at bounding box center [633, 171] width 12 height 12
click at [656, 188] on button "Pencil Edit" at bounding box center [654, 191] width 54 height 16
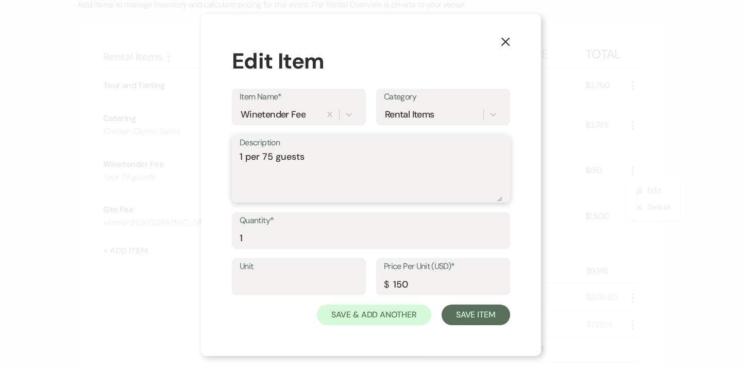
click at [269, 153] on textarea "1 per 75 guests" at bounding box center [371, 176] width 263 height 52
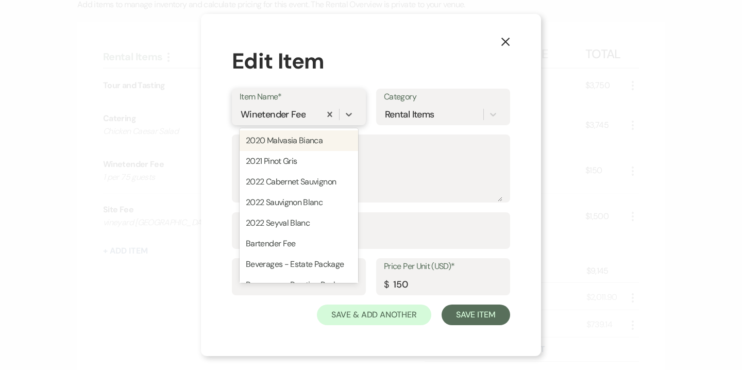
click at [272, 119] on div "Winetender Fee" at bounding box center [273, 114] width 65 height 14
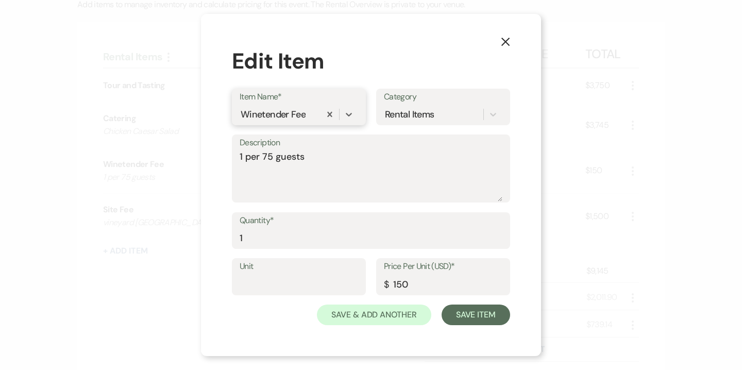
click at [272, 119] on div "Winetender Fee" at bounding box center [273, 114] width 65 height 14
type input "Catering"
type textarea "x-guest minimum"
type input "216"
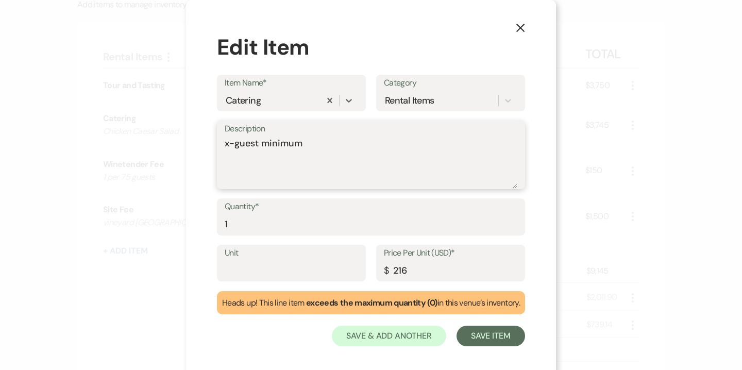
click at [262, 138] on textarea "x-guest minimum" at bounding box center [371, 163] width 293 height 52
type textarea "P"
type textarea "Mango Honey Pulled Pork Sandwich with French Fries"
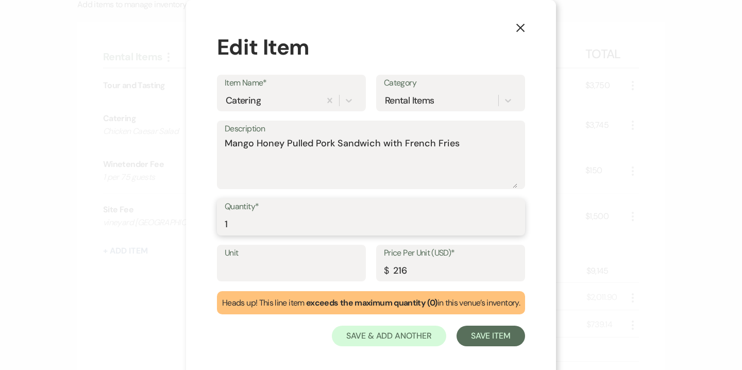
click at [239, 225] on input "1" at bounding box center [371, 224] width 293 height 20
click at [237, 225] on input "1" at bounding box center [371, 224] width 293 height 20
click at [227, 221] on input "1" at bounding box center [371, 224] width 293 height 20
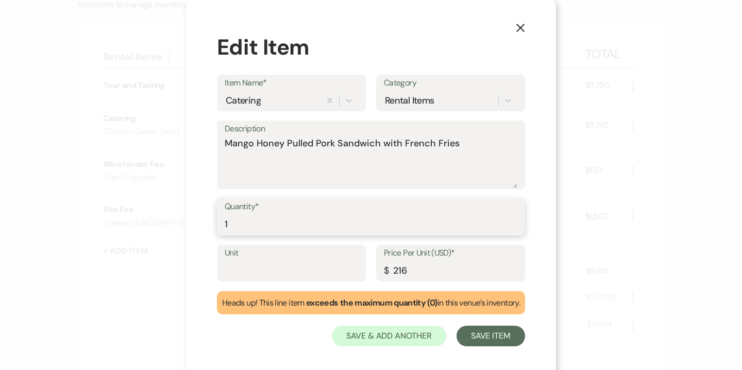
click at [227, 221] on input "1" at bounding box center [371, 224] width 293 height 20
type input "43"
click at [408, 269] on input "216" at bounding box center [451, 270] width 134 height 20
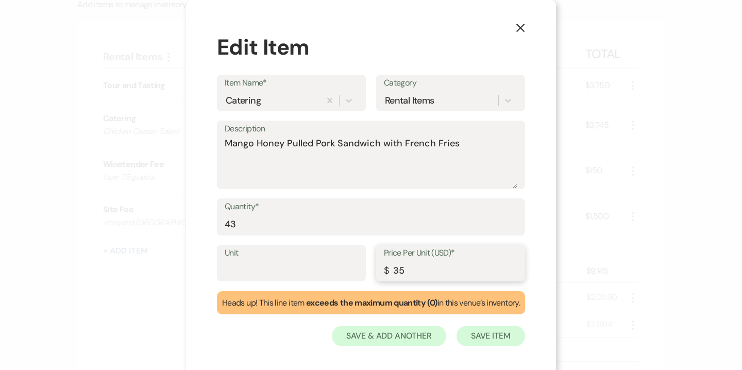
type input "35"
click at [506, 338] on button "Save Item" at bounding box center [491, 336] width 69 height 21
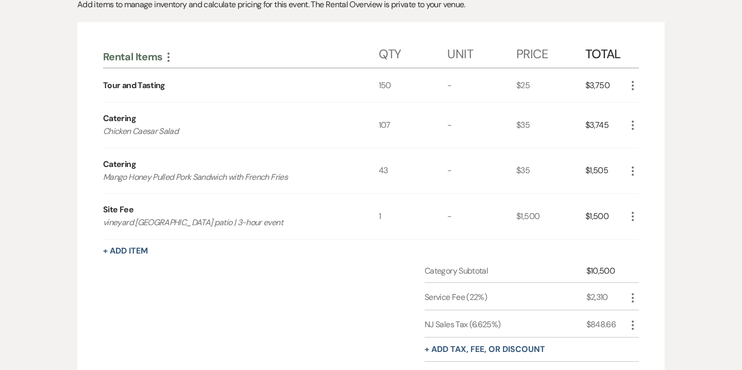
click at [632, 218] on icon "More" at bounding box center [633, 216] width 12 height 12
click at [655, 253] on button "X Delete" at bounding box center [655, 253] width 56 height 16
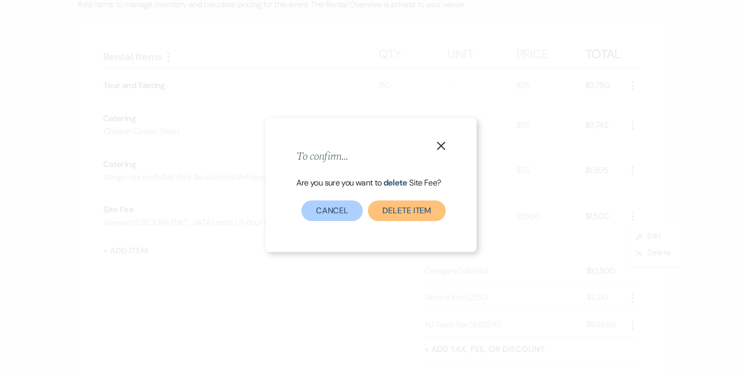
click at [401, 208] on button "Delete Item" at bounding box center [407, 211] width 78 height 21
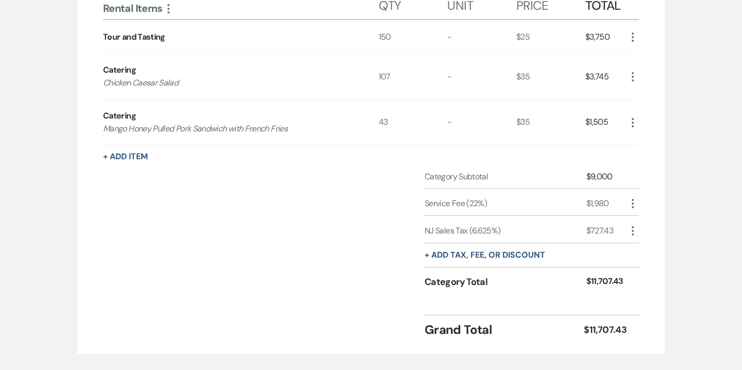
scroll to position [376, 0]
click at [635, 204] on icon "More" at bounding box center [633, 202] width 12 height 12
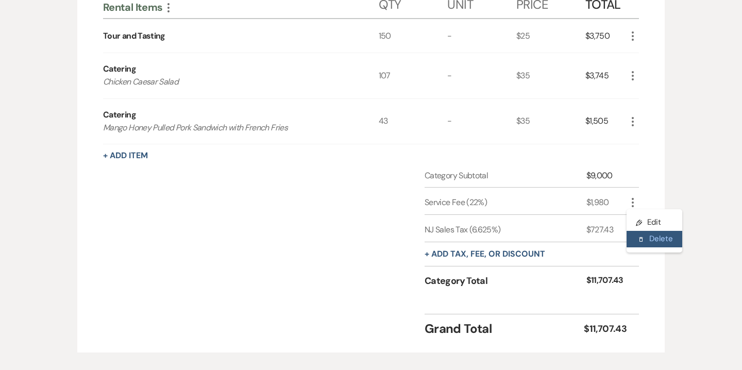
click at [657, 241] on button "Delete Delete" at bounding box center [655, 239] width 56 height 16
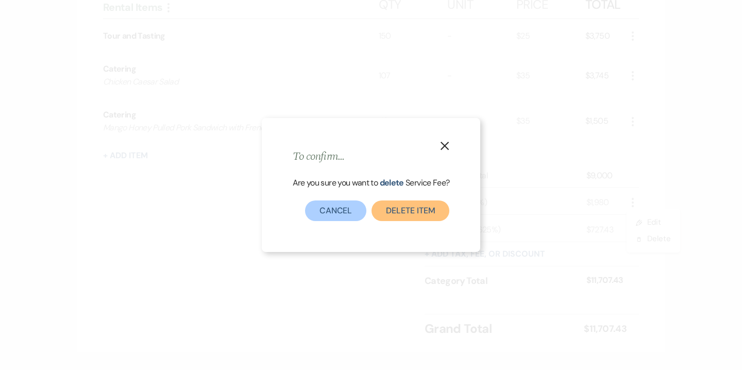
click at [427, 206] on button "Delete item" at bounding box center [411, 211] width 78 height 21
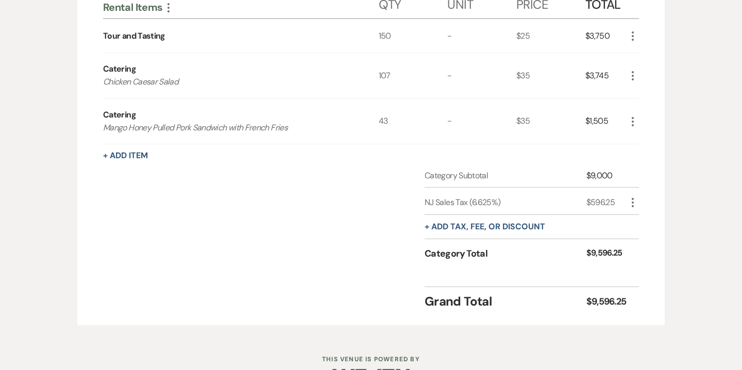
click at [631, 201] on icon "More" at bounding box center [633, 202] width 12 height 12
click at [658, 238] on button "Delete Delete" at bounding box center [655, 239] width 56 height 16
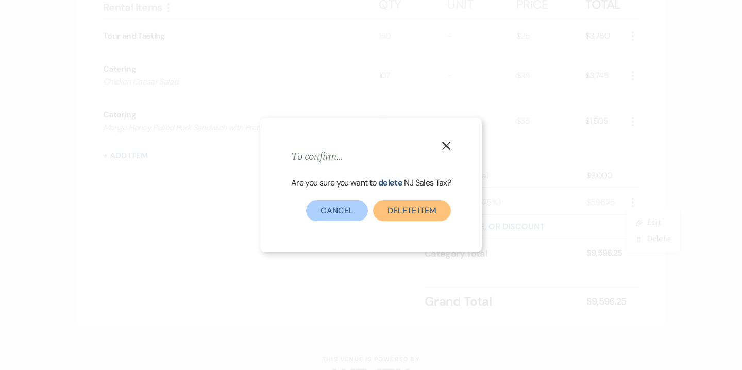
click at [431, 218] on button "Delete item" at bounding box center [412, 211] width 78 height 21
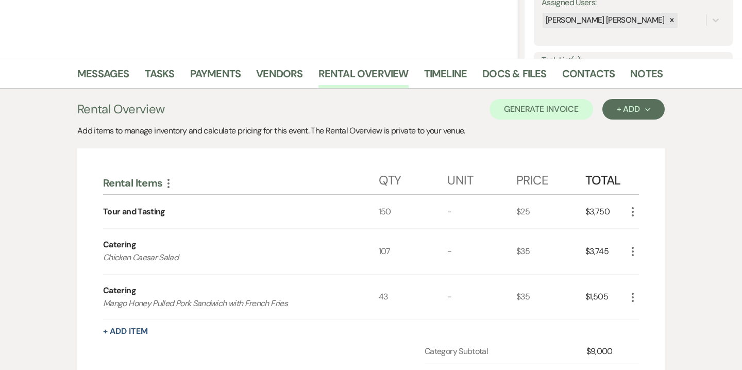
scroll to position [188, 0]
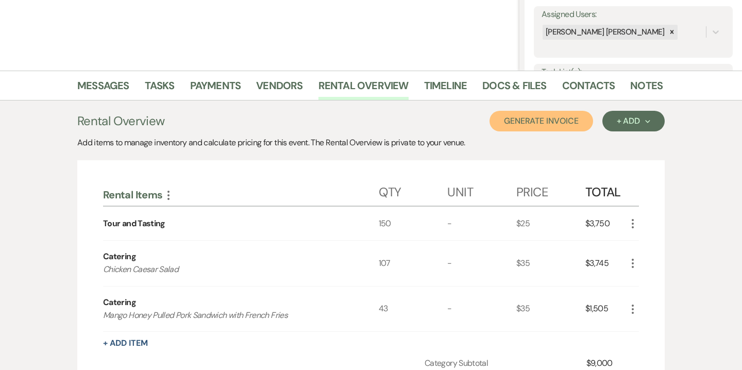
click at [562, 125] on button "Generate Invoice" at bounding box center [542, 121] width 104 height 21
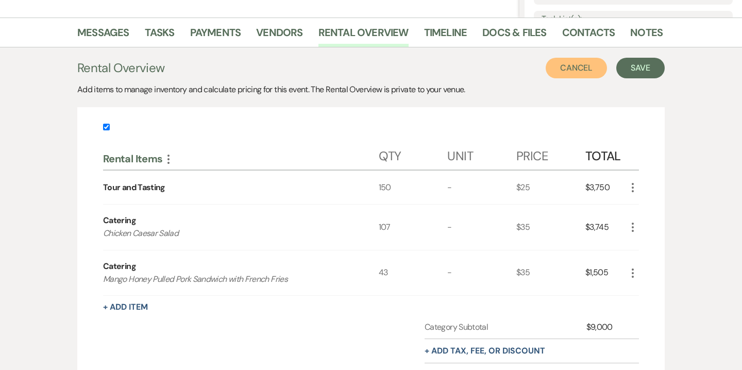
scroll to position [240, 0]
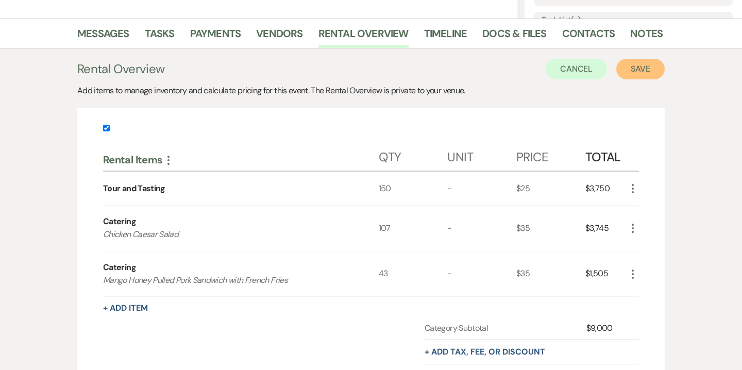
click at [642, 70] on button "Save" at bounding box center [641, 69] width 48 height 21
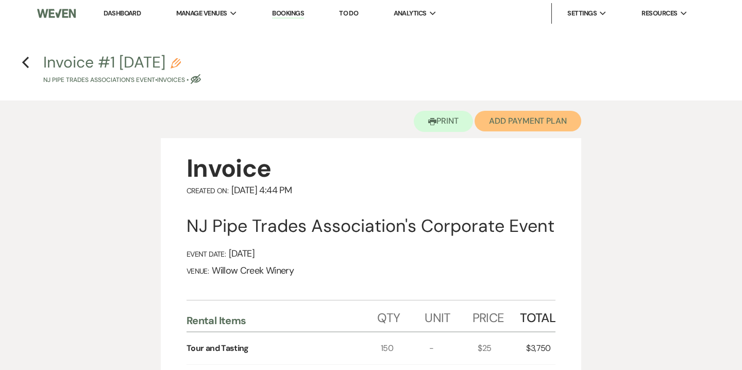
click at [539, 124] on button "Add Payment Plan" at bounding box center [528, 121] width 107 height 21
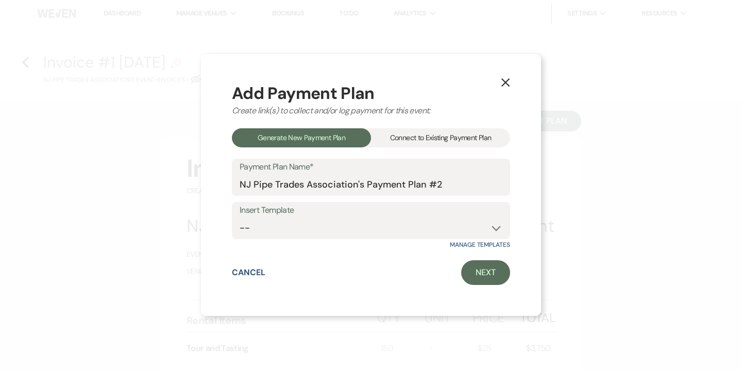
click at [409, 141] on div "Connect to Existing Payment Plan" at bounding box center [440, 137] width 139 height 19
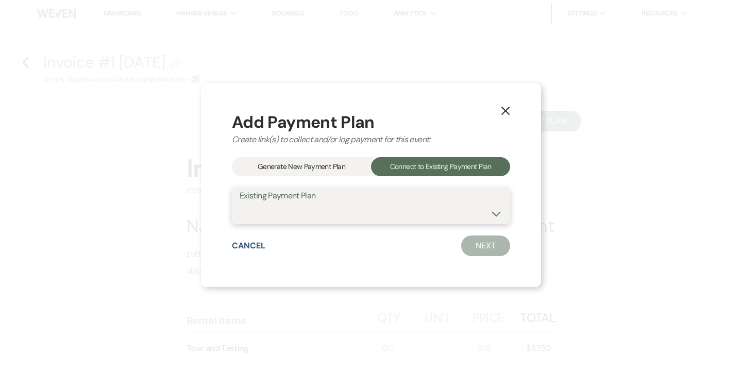
click at [403, 215] on select "NJ Pipe Trades Association's Payment Plan #1" at bounding box center [371, 213] width 263 height 20
select select "15855"
click at [240, 203] on select "NJ Pipe Trades Association's Payment Plan #1" at bounding box center [371, 213] width 263 height 20
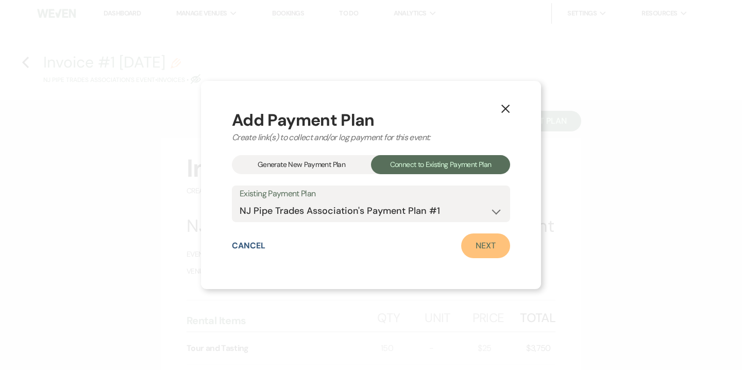
click at [491, 249] on link "Next" at bounding box center [485, 246] width 49 height 25
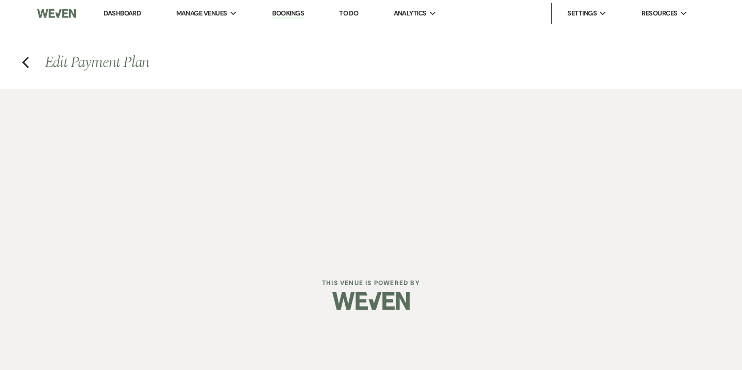
select select "28947"
select select "1"
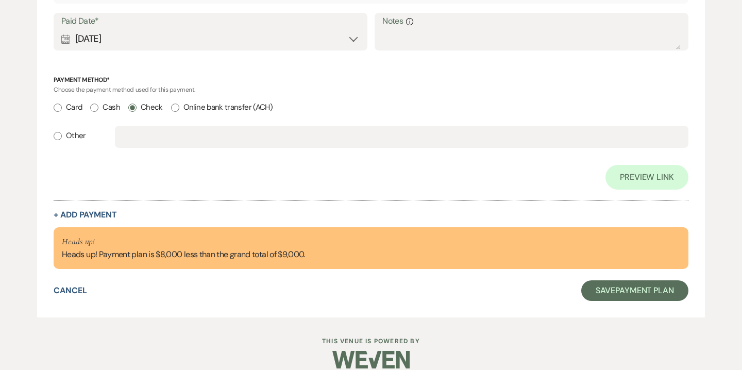
scroll to position [455, 0]
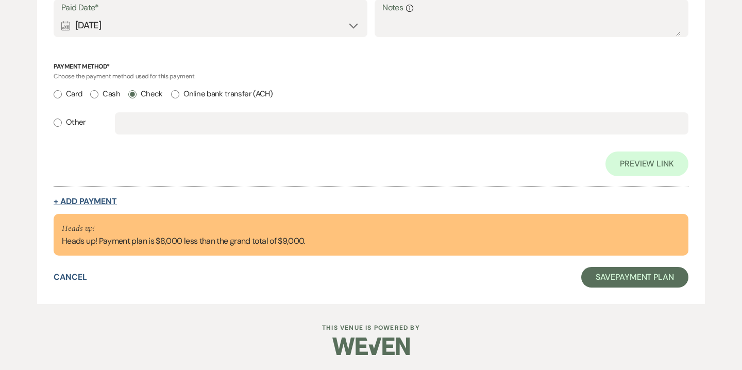
click at [107, 203] on button "+ Add Payment" at bounding box center [85, 201] width 63 height 8
select select "2"
select select "flat"
select select "client"
select select "weeks"
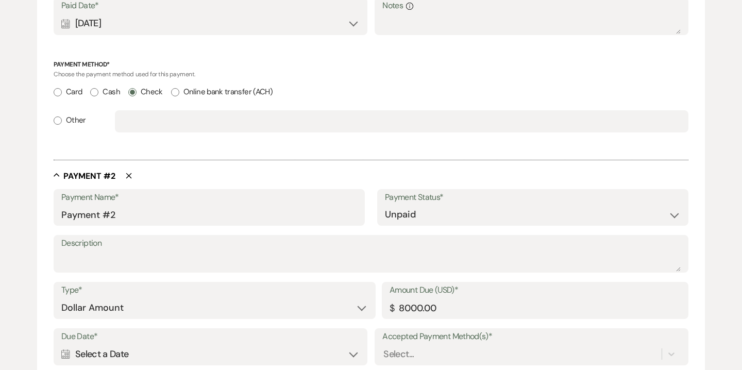
scroll to position [453, 0]
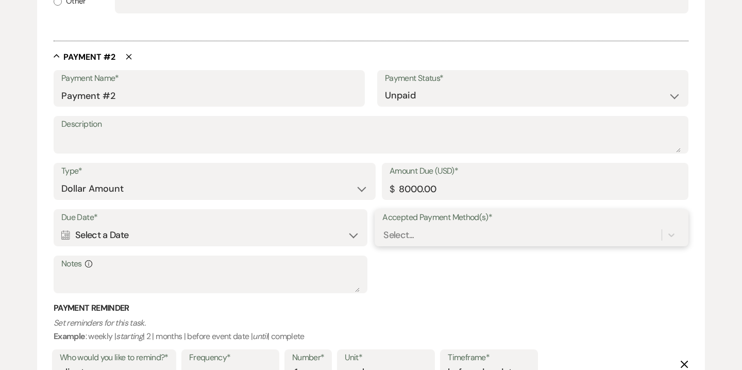
click at [415, 234] on div "Select..." at bounding box center [532, 235] width 299 height 20
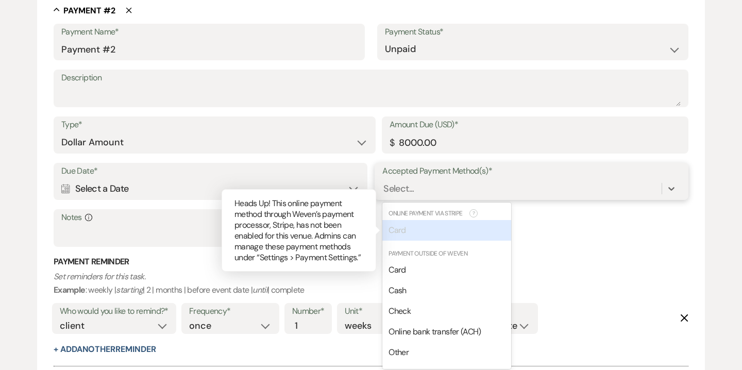
scroll to position [623, 0]
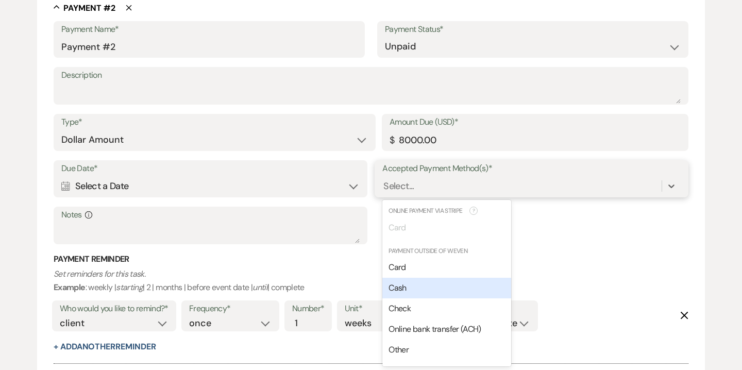
click at [409, 287] on div "Cash" at bounding box center [447, 288] width 129 height 21
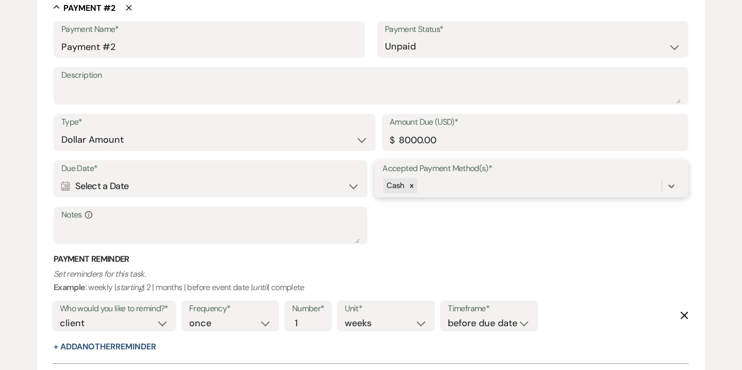
click at [441, 183] on div "Cash" at bounding box center [522, 186] width 279 height 18
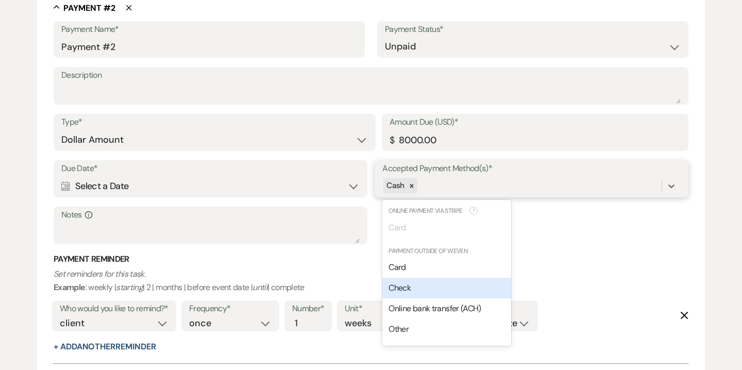
click at [415, 294] on div "Check" at bounding box center [447, 288] width 129 height 21
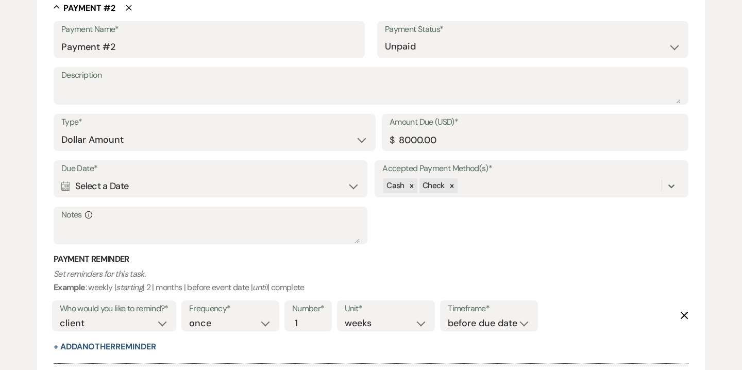
click at [278, 184] on div "Calendar Select a Date Expand" at bounding box center [210, 186] width 299 height 20
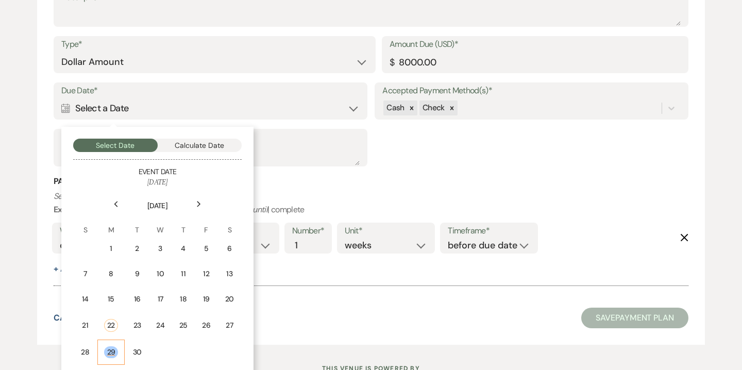
click at [111, 351] on div "29" at bounding box center [111, 352] width 14 height 12
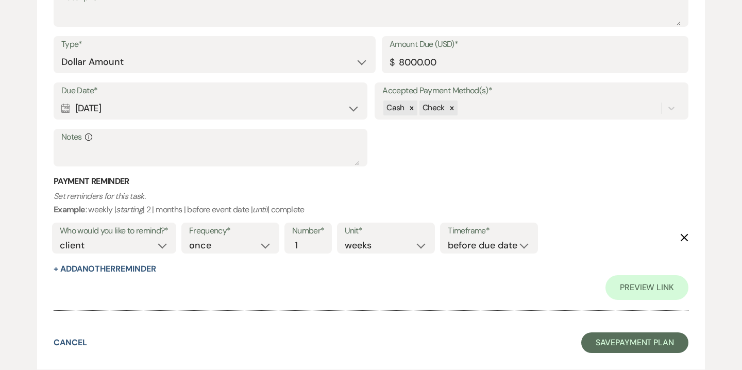
click at [685, 238] on use "button" at bounding box center [685, 238] width 8 height 8
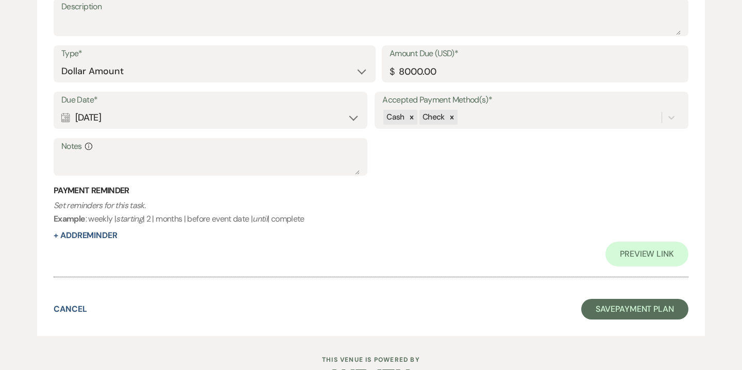
scroll to position [749, 0]
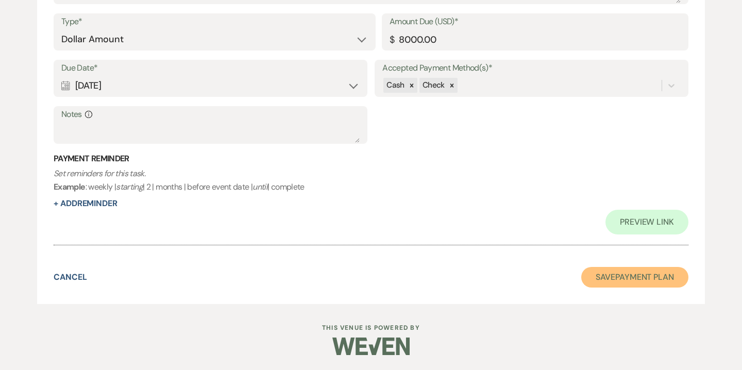
click at [616, 276] on button "Save Payment Plan" at bounding box center [635, 277] width 107 height 21
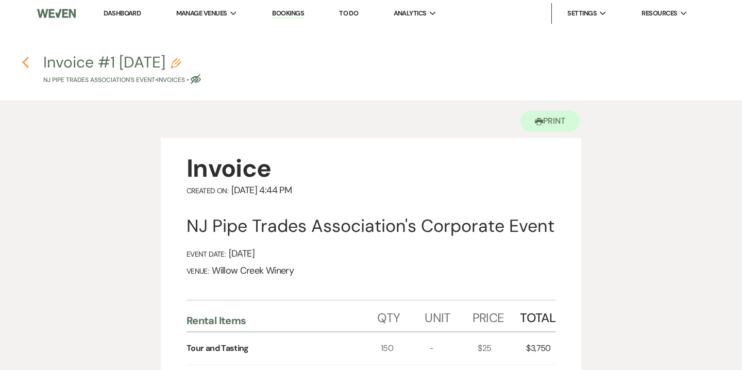
click at [22, 63] on icon "Previous" at bounding box center [26, 62] width 8 height 12
select select "5"
select select "9"
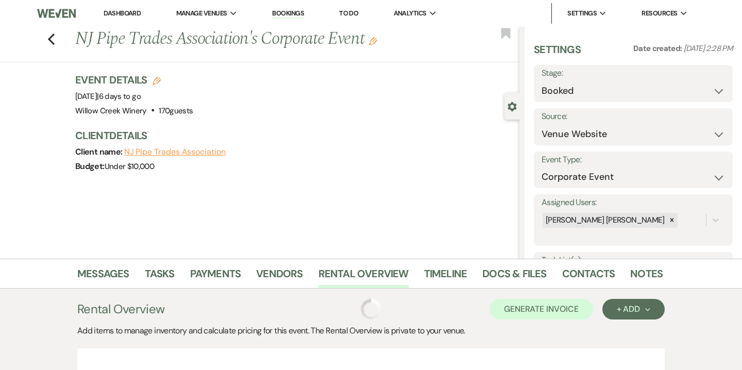
scroll to position [240, 0]
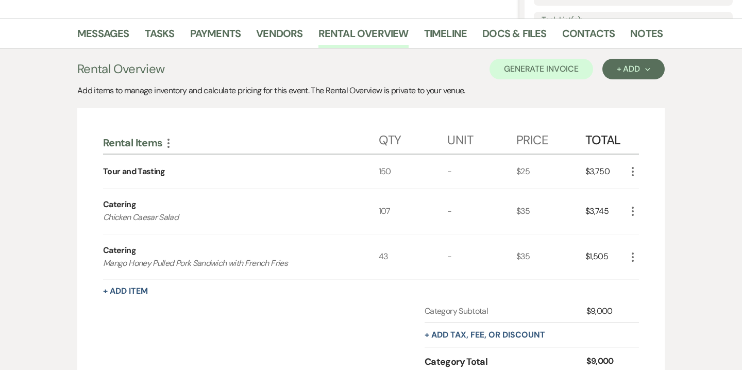
click at [635, 173] on icon "More" at bounding box center [633, 172] width 12 height 12
click at [656, 191] on button "Pencil Edit" at bounding box center [654, 192] width 54 height 16
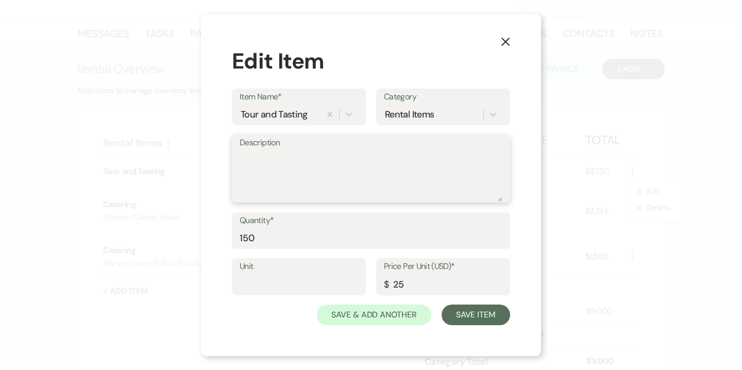
click at [294, 160] on textarea "Description" at bounding box center [371, 176] width 263 height 52
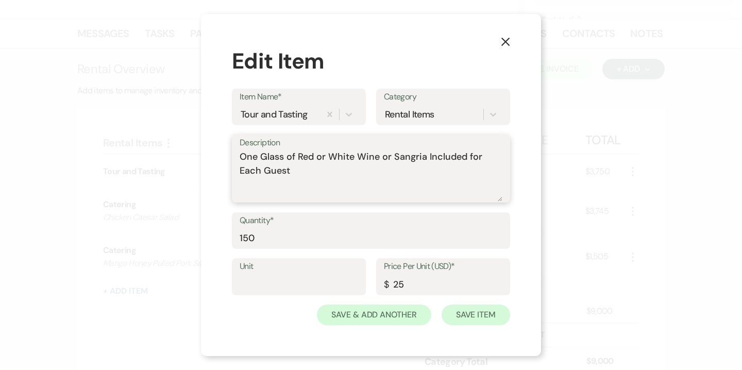
type textarea "One Glass of Red or White Wine or Sangria Included for Each Guest"
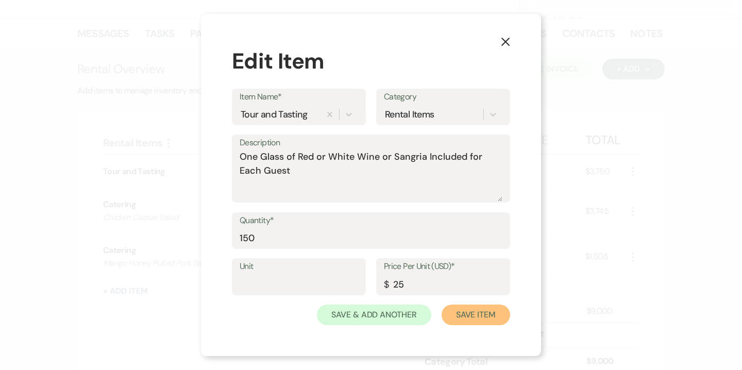
click at [494, 317] on button "Save Item" at bounding box center [476, 315] width 69 height 21
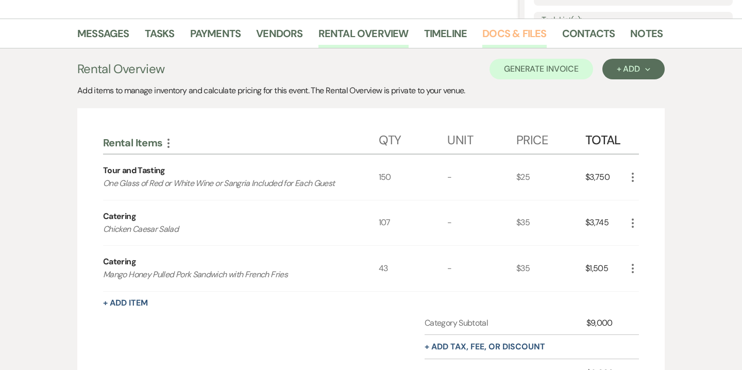
click at [521, 31] on link "Docs & Files" at bounding box center [515, 36] width 64 height 23
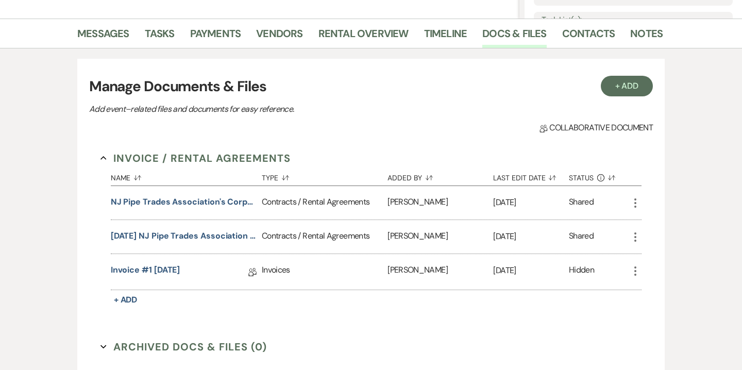
click at [638, 270] on icon "More" at bounding box center [636, 271] width 12 height 12
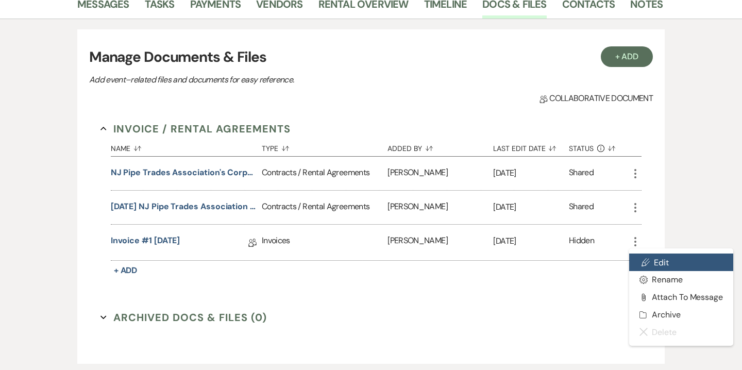
scroll to position [281, 0]
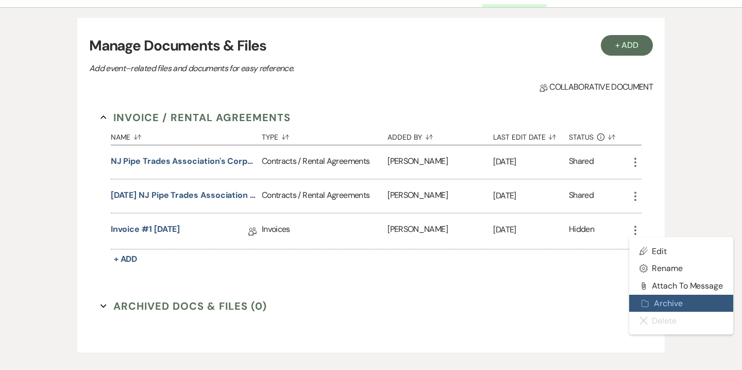
click at [668, 302] on button "Archive Archive" at bounding box center [682, 304] width 104 height 18
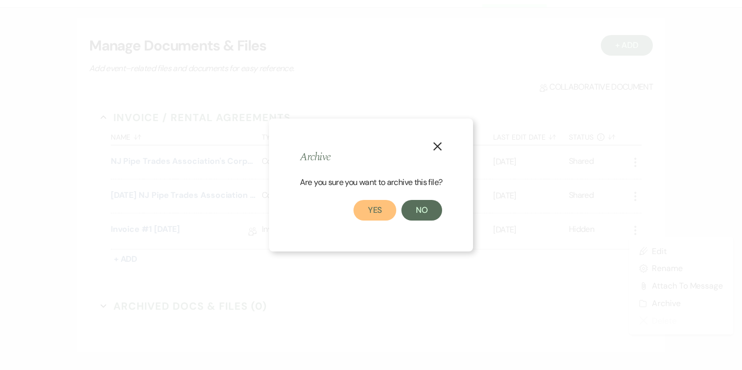
click at [383, 208] on button "Yes" at bounding box center [375, 210] width 43 height 21
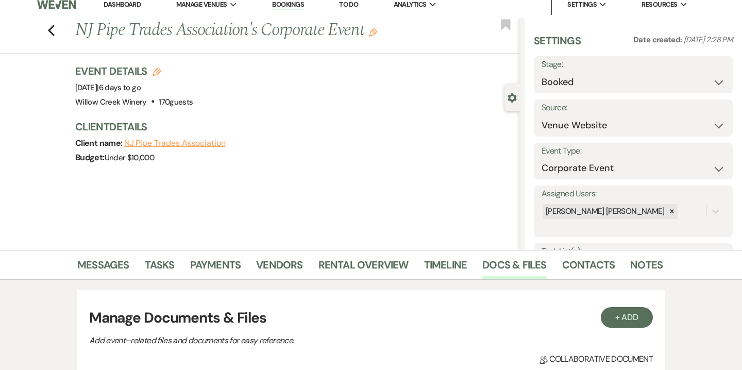
scroll to position [5, 0]
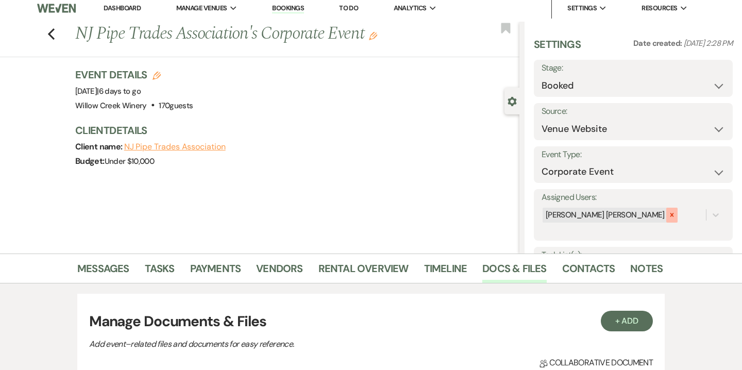
click at [669, 212] on icon at bounding box center [672, 214] width 7 height 7
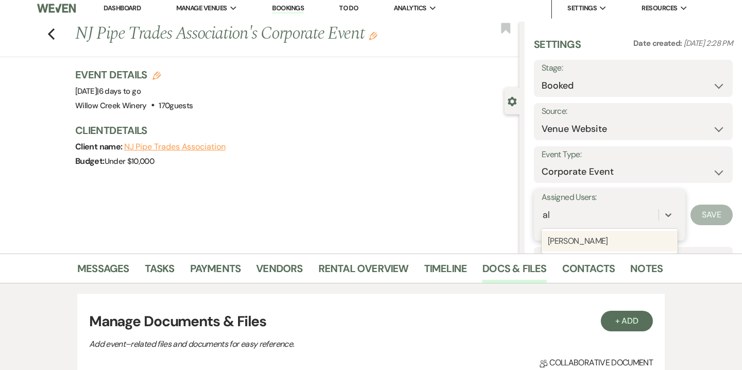
type input "aly"
click at [576, 242] on div "[PERSON_NAME]" at bounding box center [610, 241] width 136 height 21
click at [736, 213] on div "Settings Date created: Jul 12, 2024, 2:28 PM Stage: Booked Lost Source: Weven V…" at bounding box center [634, 138] width 218 height 232
click at [730, 213] on button "Save" at bounding box center [712, 215] width 42 height 21
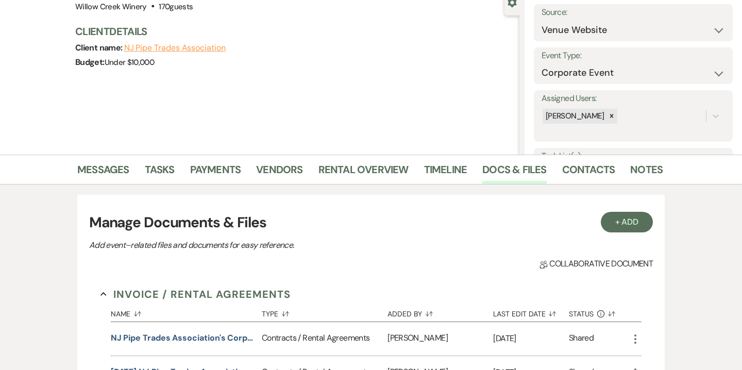
scroll to position [107, 0]
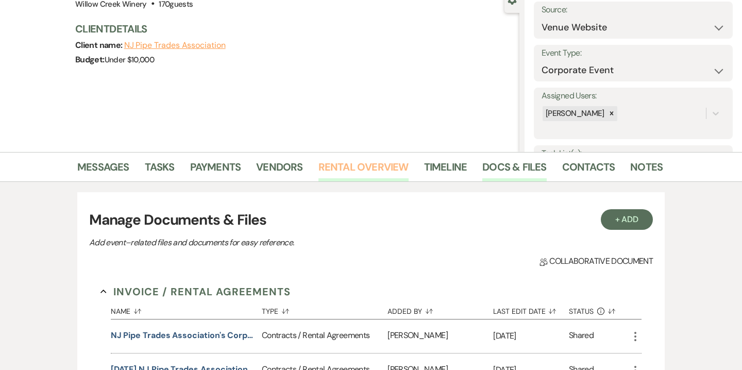
click at [352, 179] on link "Rental Overview" at bounding box center [364, 170] width 90 height 23
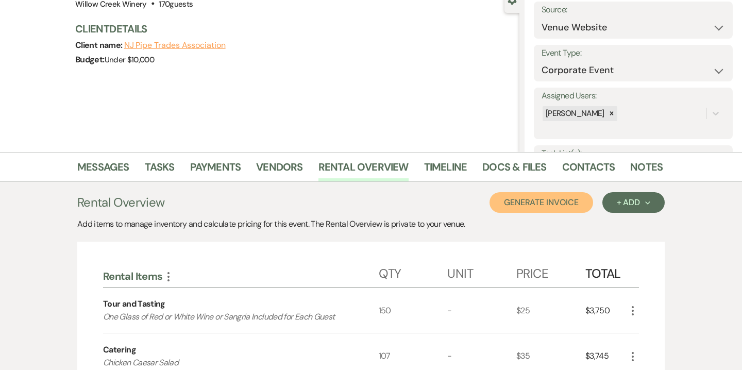
click at [542, 204] on button "Generate Invoice" at bounding box center [542, 202] width 104 height 21
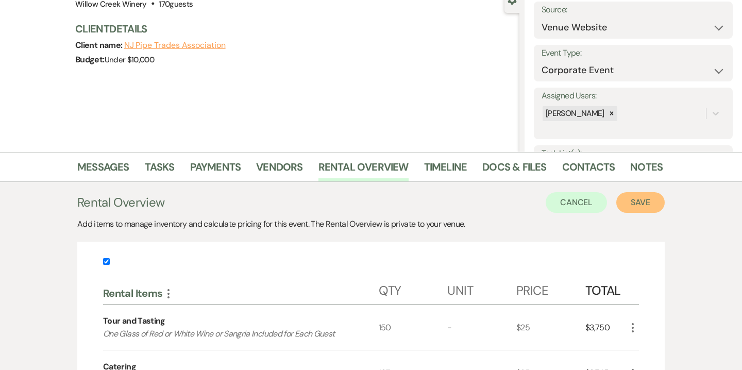
click at [646, 197] on button "Save" at bounding box center [641, 202] width 48 height 21
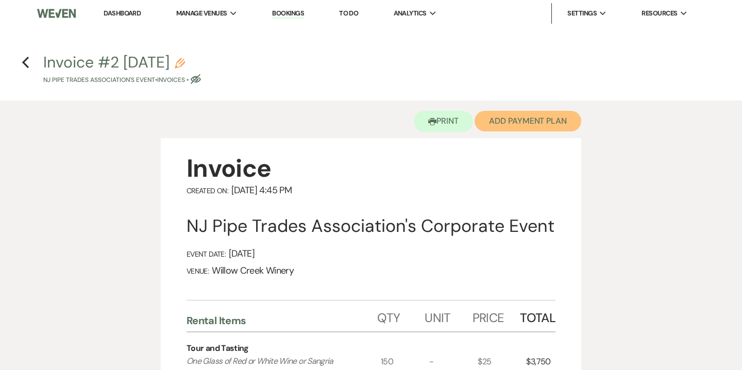
click at [548, 128] on button "Add Payment Plan" at bounding box center [528, 121] width 107 height 21
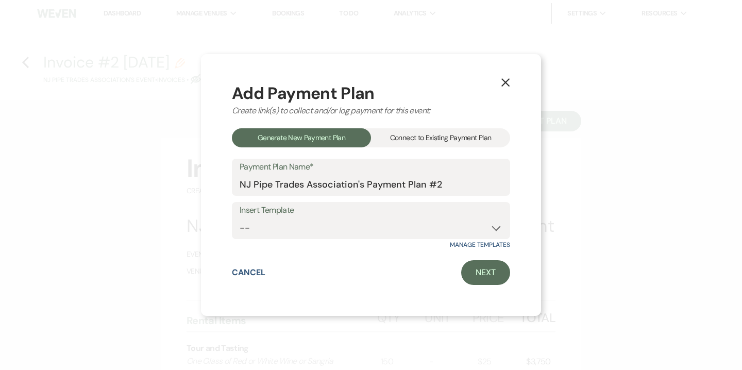
click at [473, 130] on div "Connect to Existing Payment Plan" at bounding box center [440, 137] width 139 height 19
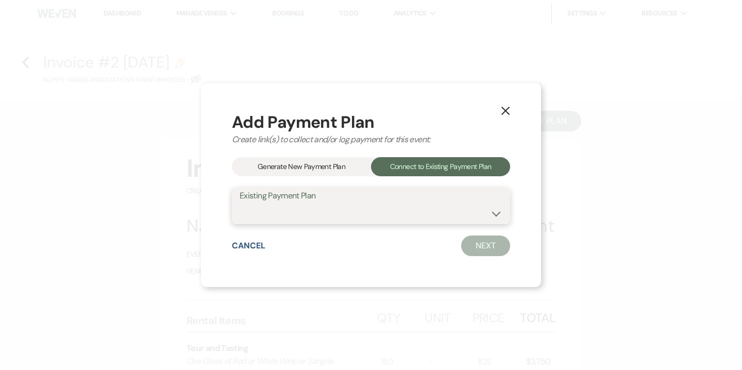
click at [422, 212] on select "NJ Pipe Trades Association's Payment Plan #1" at bounding box center [371, 213] width 263 height 20
select select "15855"
click at [240, 203] on select "NJ Pipe Trades Association's Payment Plan #1" at bounding box center [371, 213] width 263 height 20
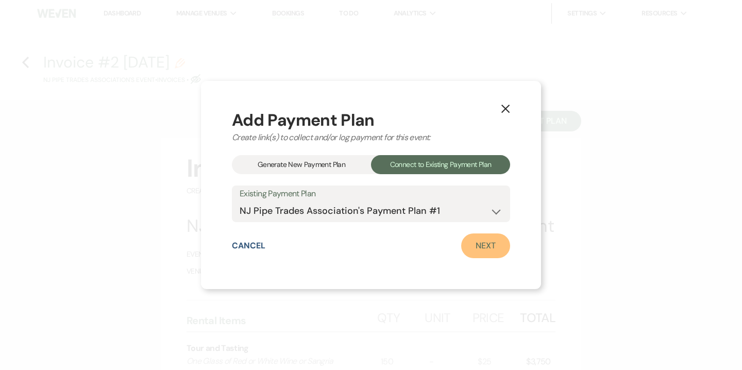
click at [486, 249] on link "Next" at bounding box center [485, 246] width 49 height 25
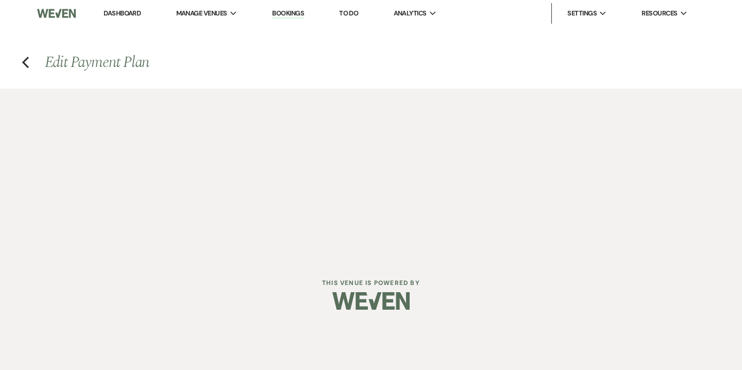
select select "28948"
select select "1"
select select "2"
select select "flat"
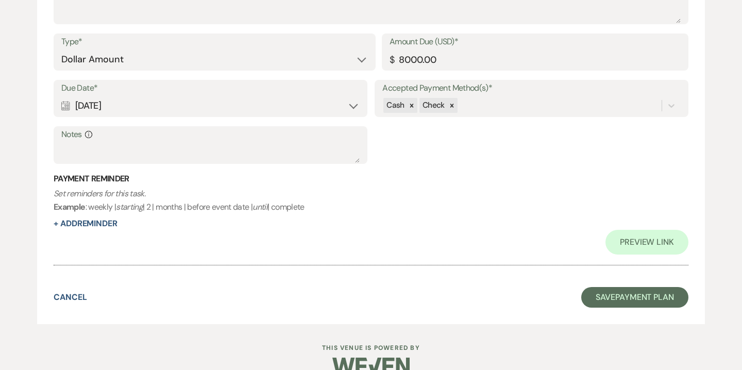
scroll to position [749, 0]
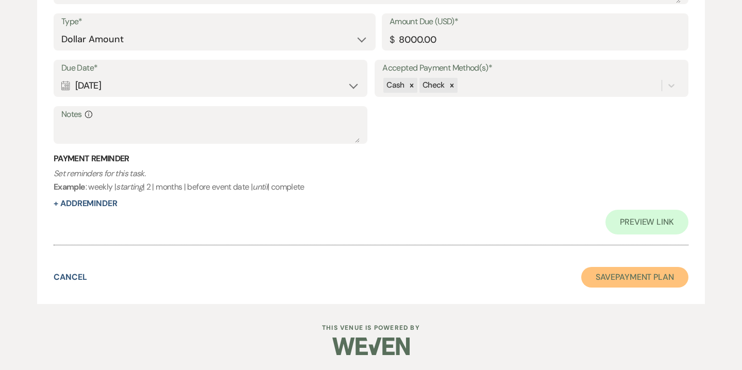
click at [626, 272] on button "Save Payment Plan" at bounding box center [635, 277] width 107 height 21
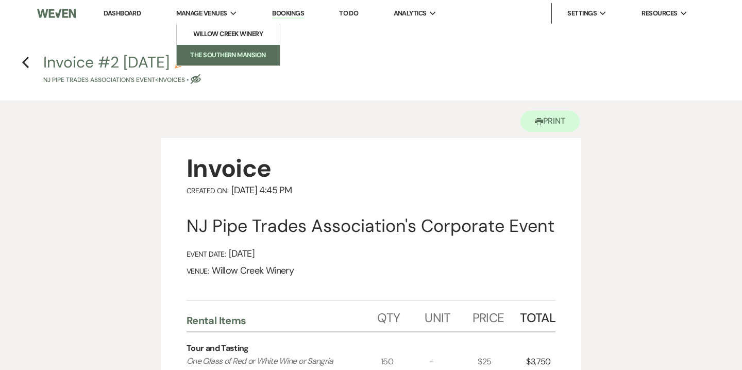
click at [216, 63] on link "The Southern Mansion" at bounding box center [228, 55] width 103 height 21
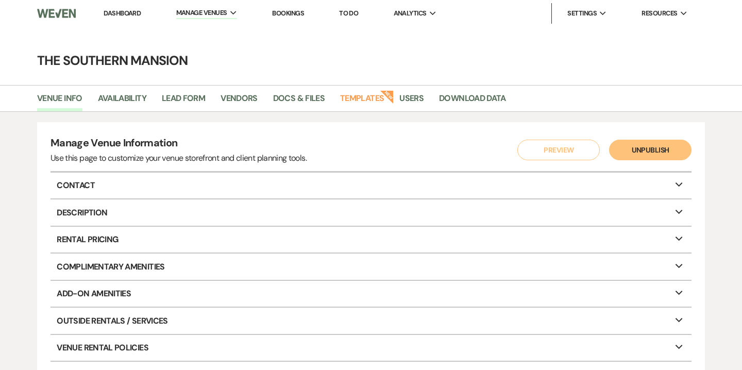
click at [133, 16] on link "Dashboard" at bounding box center [122, 13] width 37 height 9
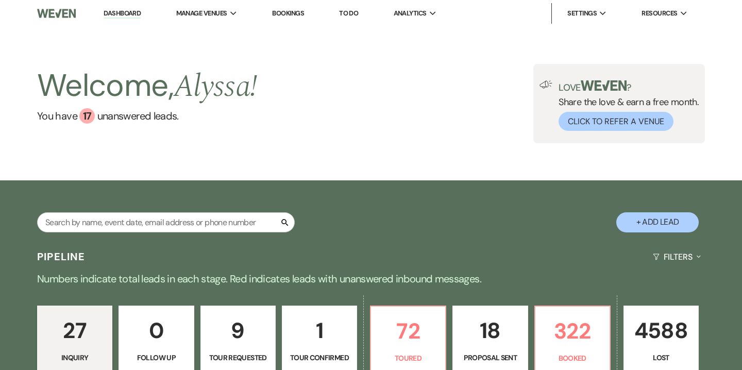
click at [291, 15] on link "Bookings" at bounding box center [288, 13] width 32 height 9
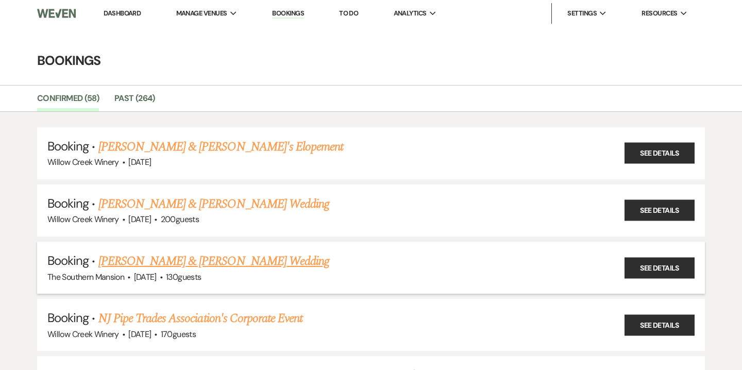
click at [223, 262] on link "[PERSON_NAME] & [PERSON_NAME] Wedding" at bounding box center [213, 261] width 231 height 19
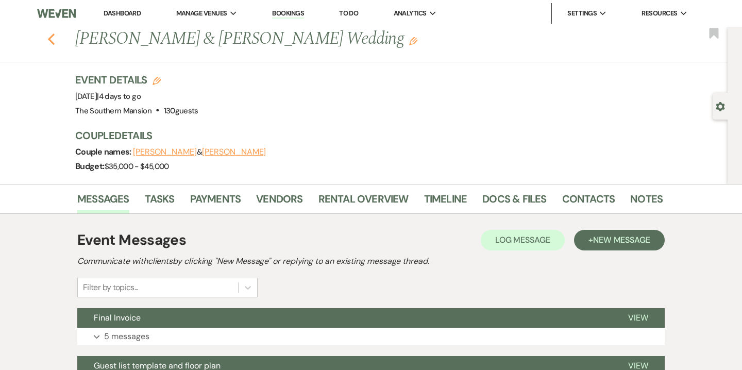
click at [52, 33] on icon "Previous" at bounding box center [51, 39] width 8 height 12
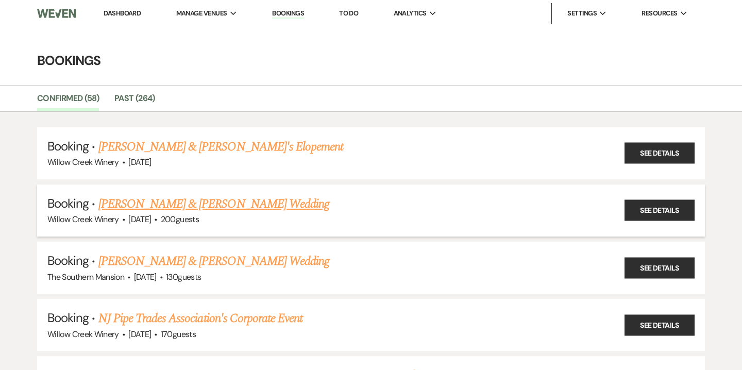
click at [187, 207] on link "[PERSON_NAME] & [PERSON_NAME] Wedding" at bounding box center [213, 204] width 231 height 19
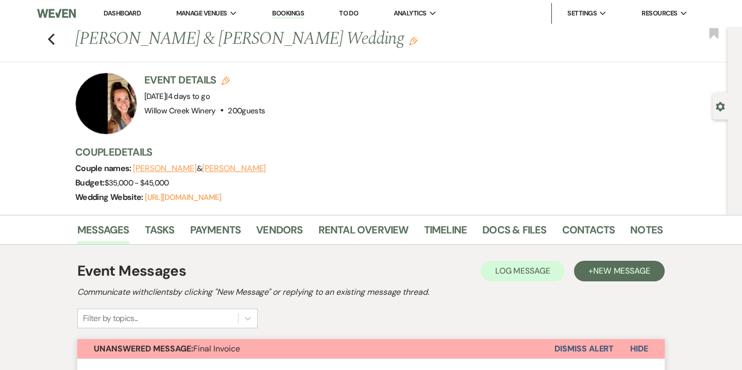
scroll to position [2, 0]
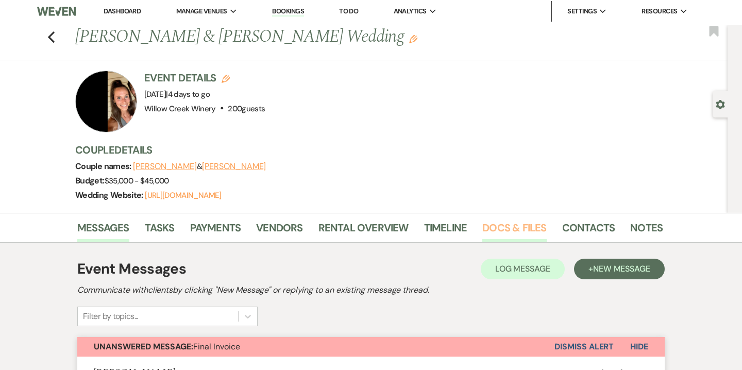
click at [491, 237] on link "Docs & Files" at bounding box center [515, 231] width 64 height 23
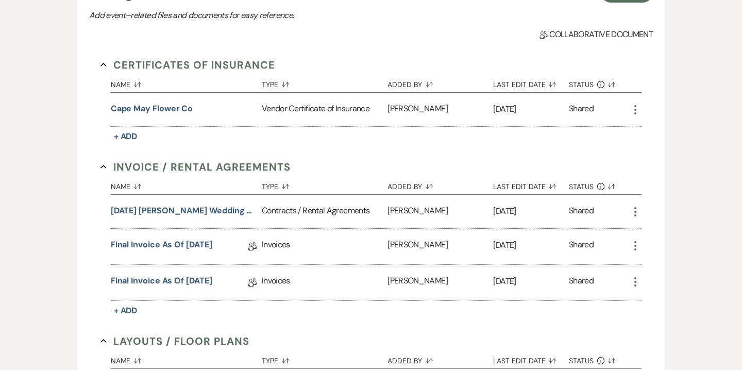
scroll to position [295, 0]
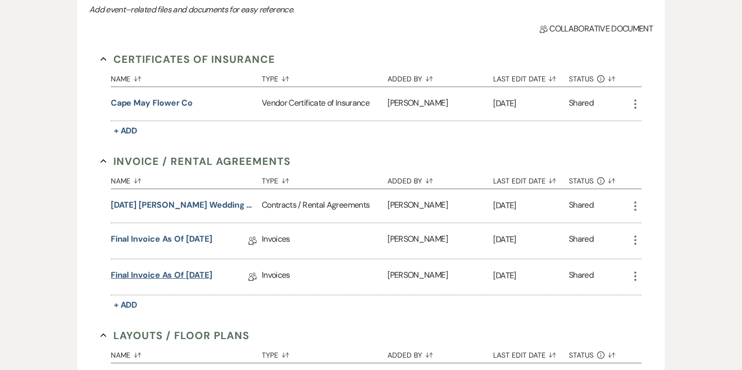
click at [212, 275] on link "Final Invoice as of 9-5-2025" at bounding box center [162, 277] width 102 height 16
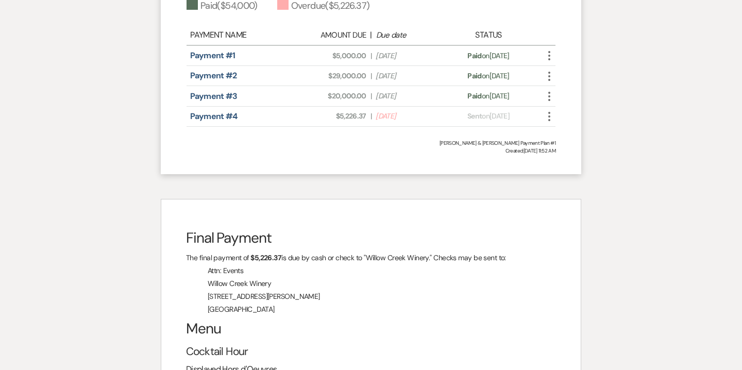
scroll to position [1588, 0]
drag, startPoint x: 293, startPoint y: 291, endPoint x: 187, endPoint y: 235, distance: 120.0
copy div "The final payment of $5,226.37 is due by cash or check to "Willow Creek Winery.…"
click at [224, 225] on h1 "Final Payment" at bounding box center [371, 238] width 370 height 26
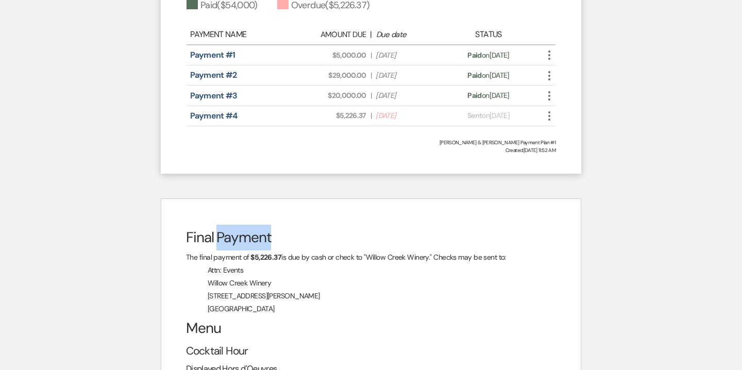
click at [224, 225] on h1 "Final Payment" at bounding box center [371, 238] width 370 height 26
copy h1 "Final Payment"
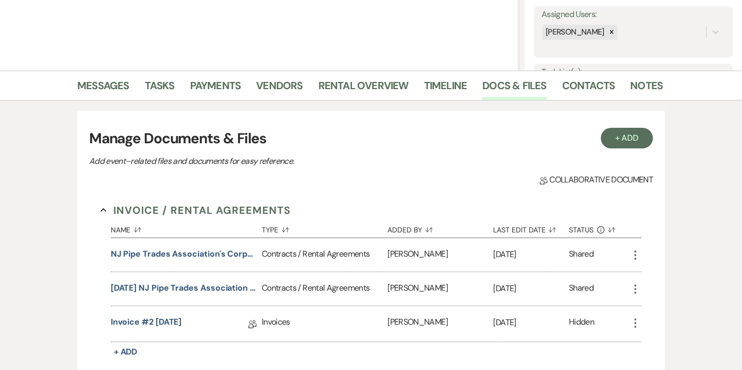
scroll to position [192, 0]
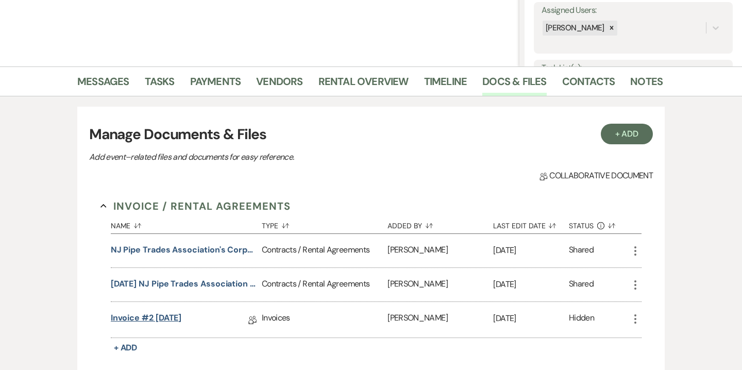
click at [182, 316] on link "Invoice #2 9-22-2025" at bounding box center [146, 320] width 71 height 16
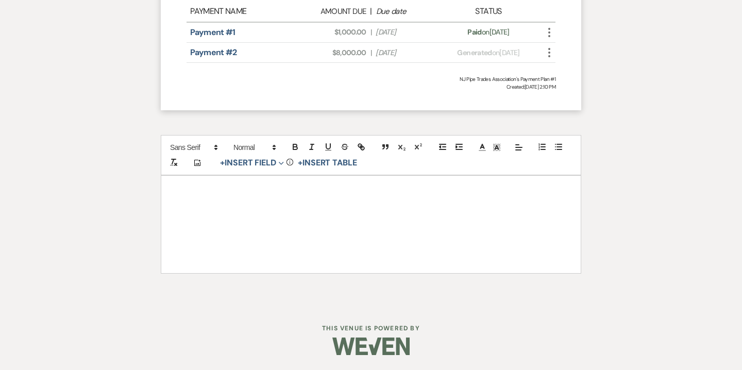
scroll to position [754, 0]
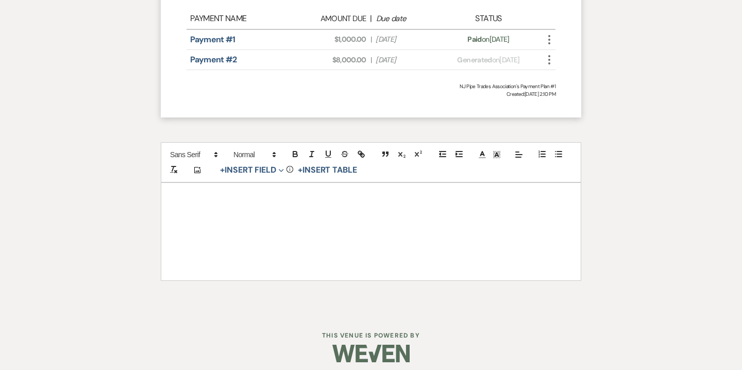
click at [394, 225] on p at bounding box center [371, 224] width 370 height 13
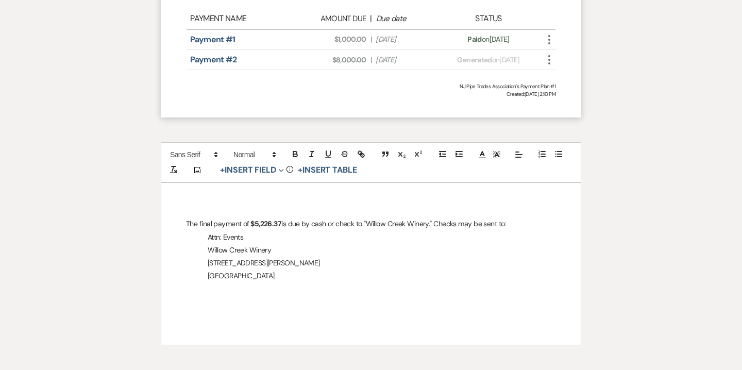
click at [186, 228] on p "The final payment of $5,226.37 is due by cash or check to "Willow Creek Winery.…" at bounding box center [371, 224] width 370 height 13
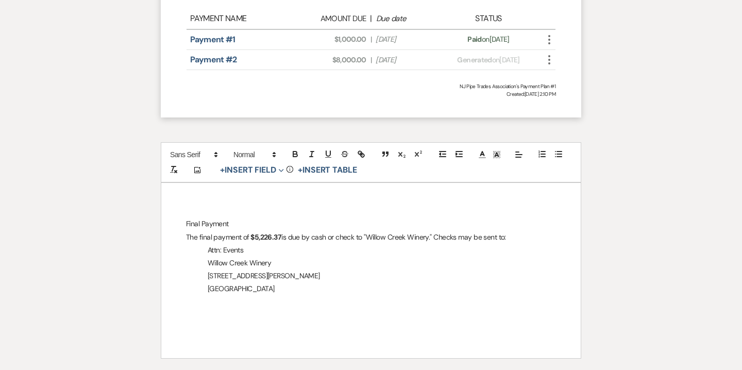
click at [224, 222] on p "Final Payment" at bounding box center [371, 224] width 370 height 13
click at [273, 156] on polygon at bounding box center [274, 156] width 2 height 1
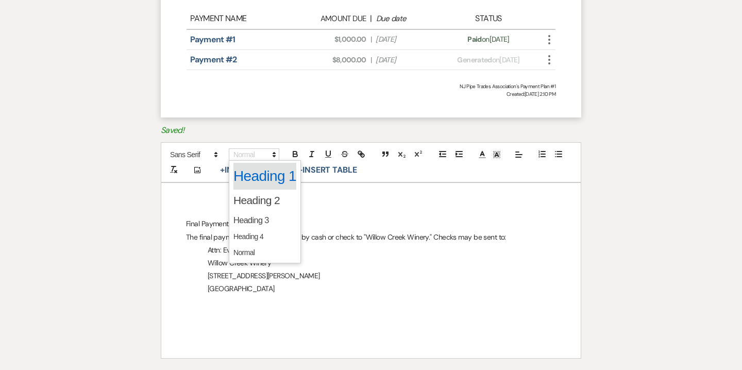
click at [269, 187] on span at bounding box center [265, 176] width 63 height 27
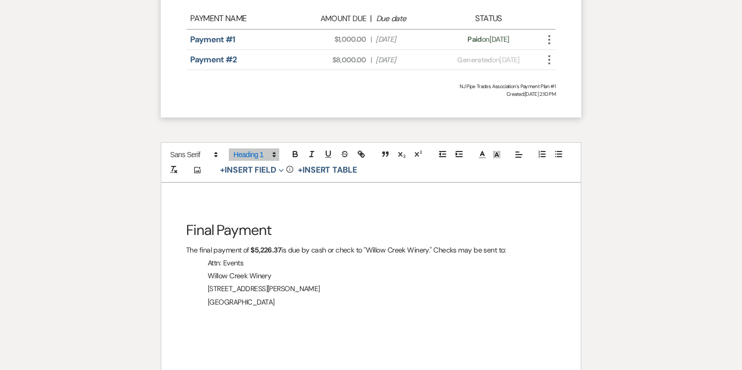
click at [301, 237] on h1 "Final Payment" at bounding box center [371, 231] width 370 height 26
click at [257, 251] on strong "$5,226.37" at bounding box center [266, 249] width 31 height 9
drag, startPoint x: 438, startPoint y: 251, endPoint x: 510, endPoint y: 251, distance: 72.7
click at [510, 251] on p "The final payment of $8,000.00 is due by cash or check to "Willow Creek Winery.…" at bounding box center [371, 250] width 370 height 13
click at [351, 301] on p "West Cape May, NJ 08204" at bounding box center [371, 302] width 370 height 13
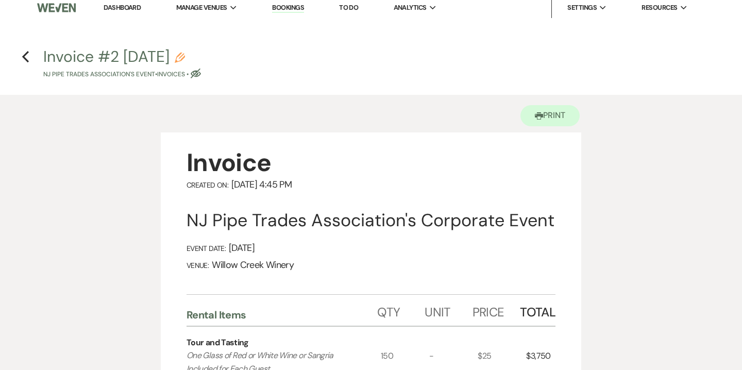
scroll to position [0, 0]
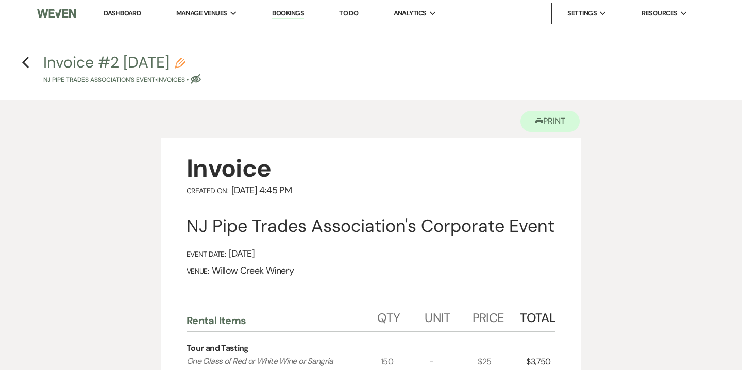
click at [185, 62] on icon "Pencil" at bounding box center [180, 63] width 10 height 10
select select "22"
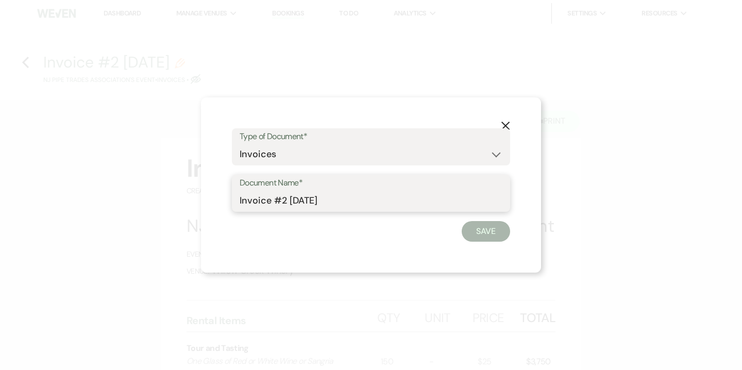
click at [240, 200] on input "Invoice #2 9-22-2025" at bounding box center [371, 201] width 263 height 20
click at [304, 201] on input "Final Invoice #2 9-22-2025" at bounding box center [371, 201] width 263 height 20
drag, startPoint x: 295, startPoint y: 201, endPoint x: 307, endPoint y: 202, distance: 11.9
click at [307, 202] on input "Final Invoice #2 9-22-2025" at bounding box center [371, 201] width 263 height 20
type input "Final Invoice as of 9-22-2025"
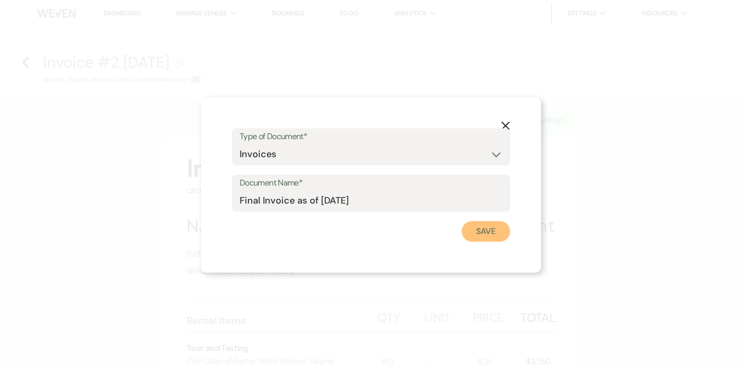
click at [492, 230] on button "Save" at bounding box center [486, 231] width 48 height 21
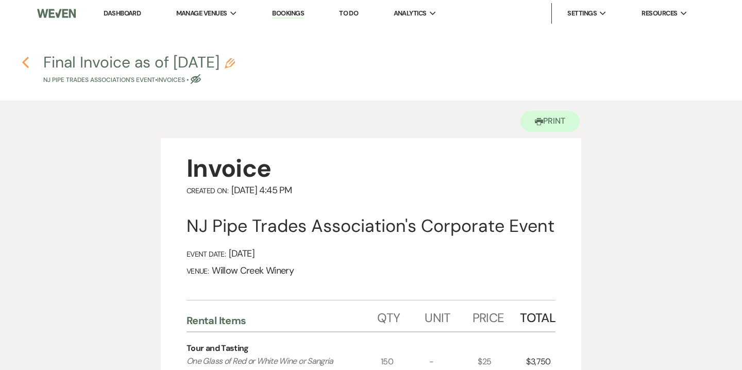
click at [25, 60] on use "button" at bounding box center [25, 62] width 7 height 11
select select "5"
select select "9"
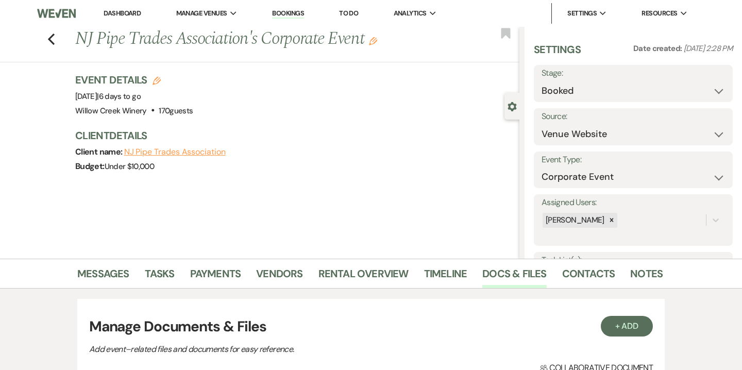
scroll to position [192, 0]
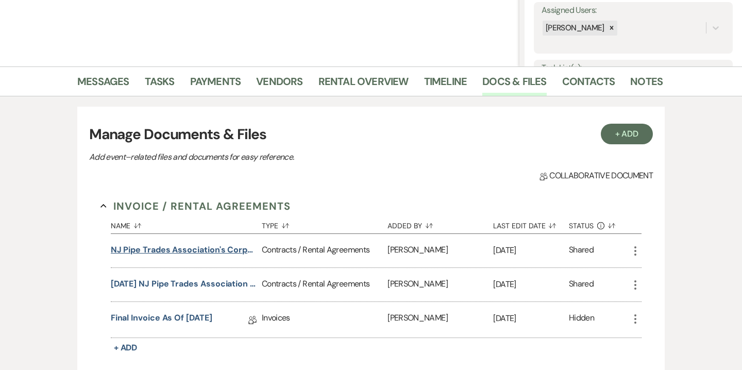
click at [207, 248] on button "NJ Pipe Trades Association's Corporate Event Contract" at bounding box center [184, 250] width 147 height 12
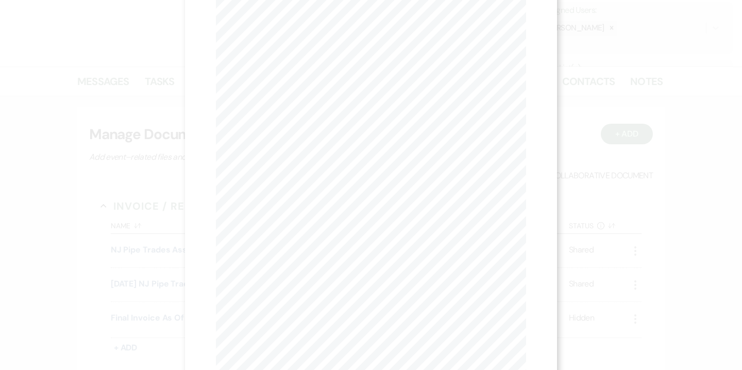
scroll to position [0, 0]
click at [524, 26] on use "button" at bounding box center [522, 28] width 8 height 8
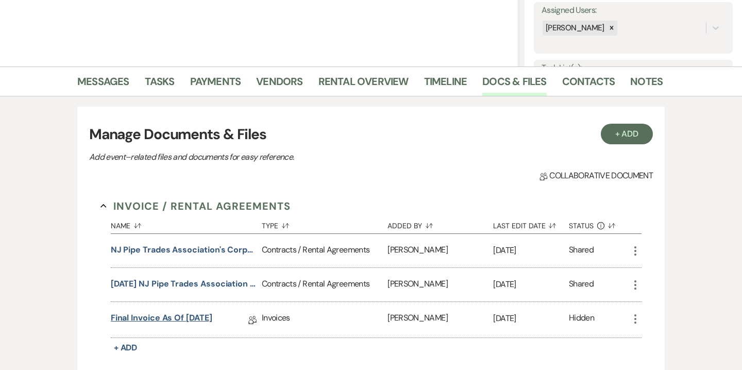
click at [166, 315] on link "Final Invoice as of 9-22-2025" at bounding box center [162, 320] width 102 height 16
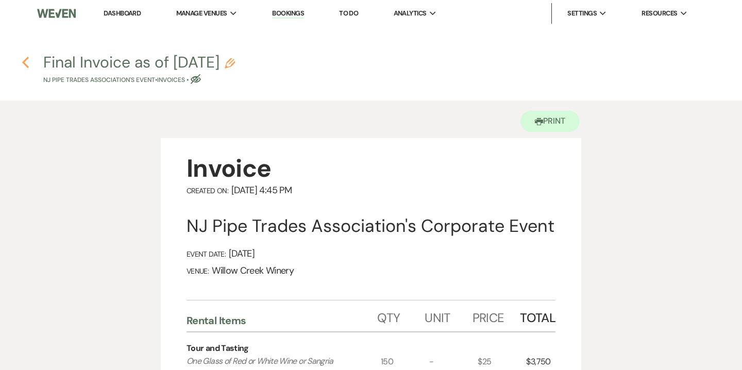
click at [26, 60] on use "button" at bounding box center [25, 62] width 7 height 11
select select "5"
select select "9"
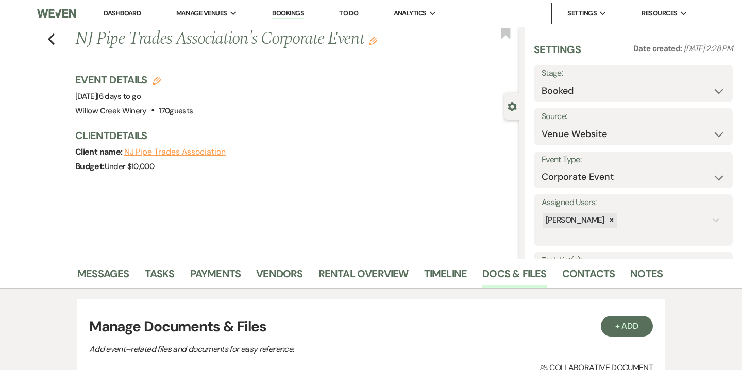
scroll to position [192, 0]
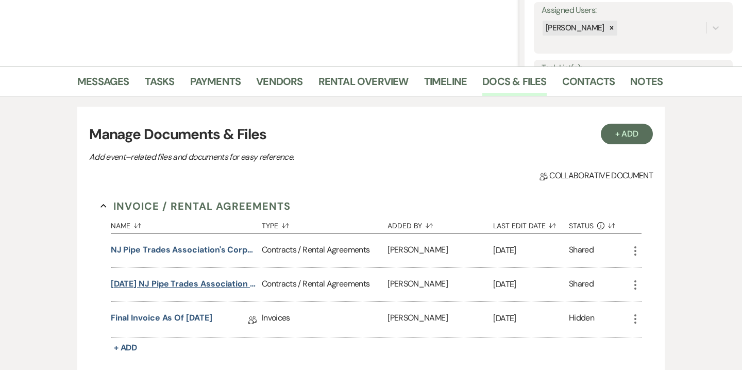
click at [177, 281] on button "[DATE] NJ Pipe Trades Association Tasting & Tour Contract Addendum" at bounding box center [184, 284] width 147 height 12
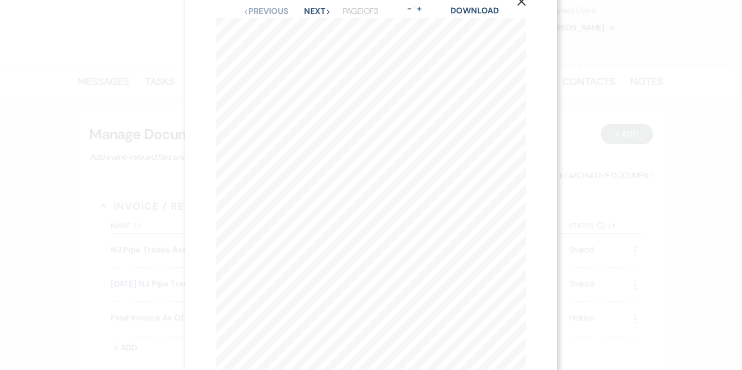
scroll to position [21, 0]
click at [317, 15] on button "Next Next" at bounding box center [317, 16] width 27 height 8
click at [525, 29] on icon "X" at bounding box center [521, 27] width 9 height 9
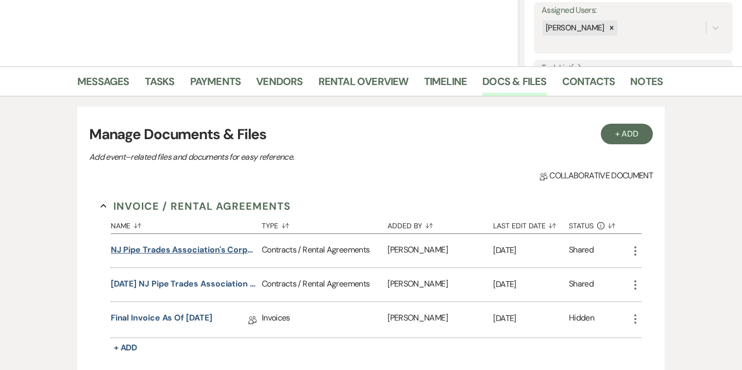
click at [216, 248] on button "NJ Pipe Trades Association's Corporate Event Contract" at bounding box center [184, 250] width 147 height 12
